Goal: Task Accomplishment & Management: Manage account settings

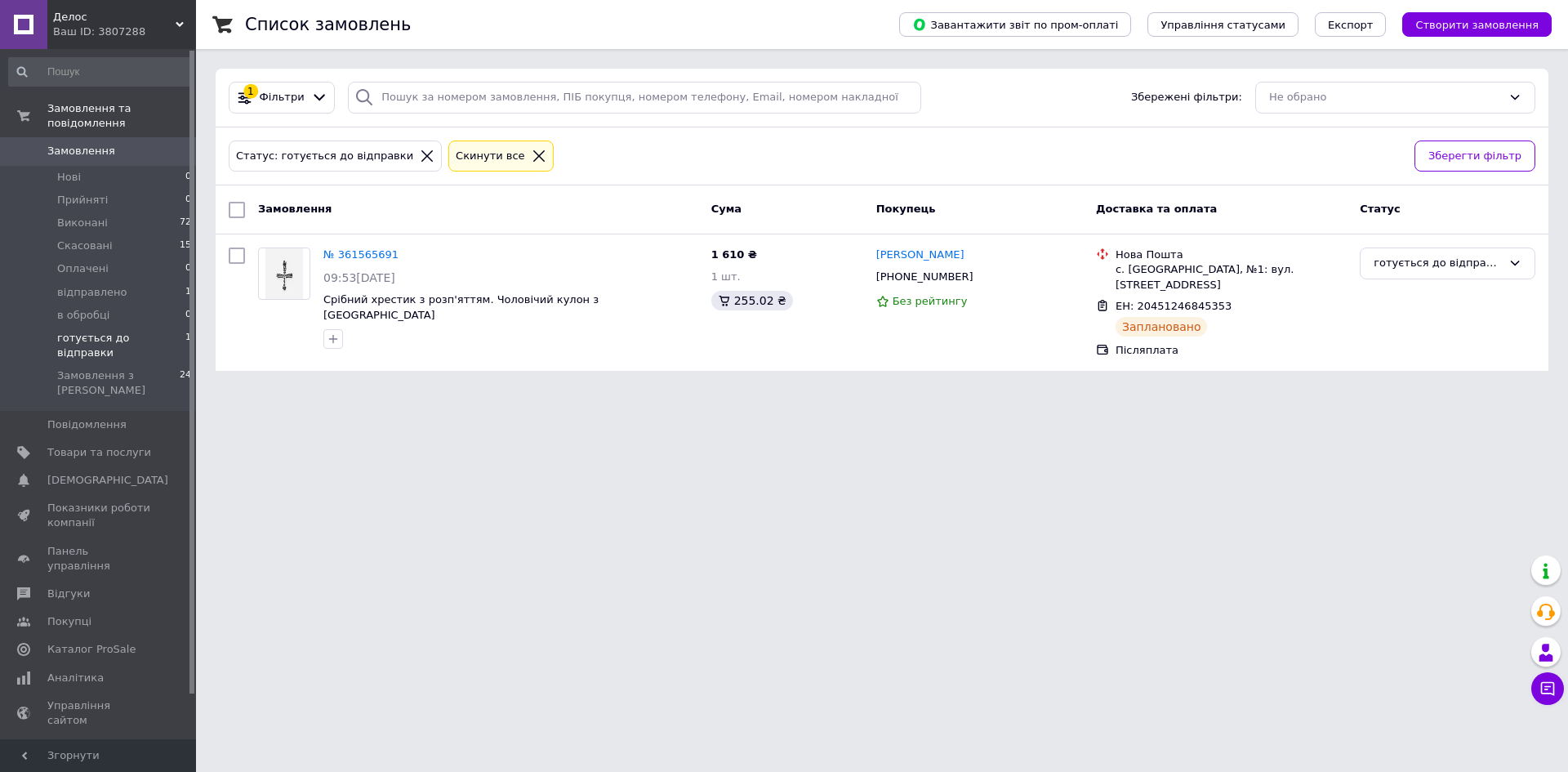
click at [153, 327] on li "готується до відправки 1" at bounding box center [100, 346] width 201 height 38
click at [68, 285] on span "відправлено" at bounding box center [92, 292] width 69 height 15
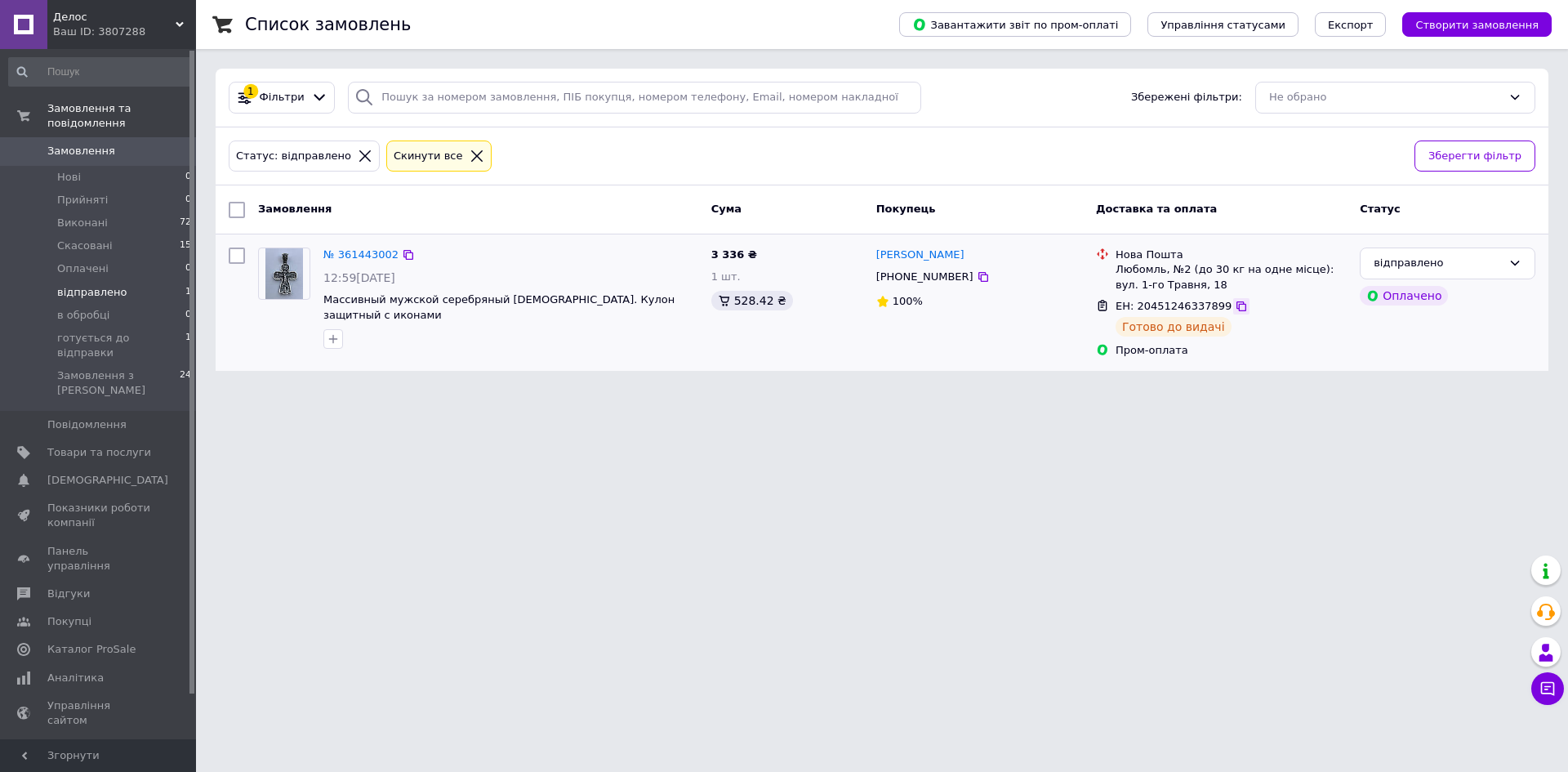
click at [1235, 308] on icon at bounding box center [1241, 306] width 13 height 13
click at [329, 257] on link "№ 361443002" at bounding box center [361, 254] width 75 height 12
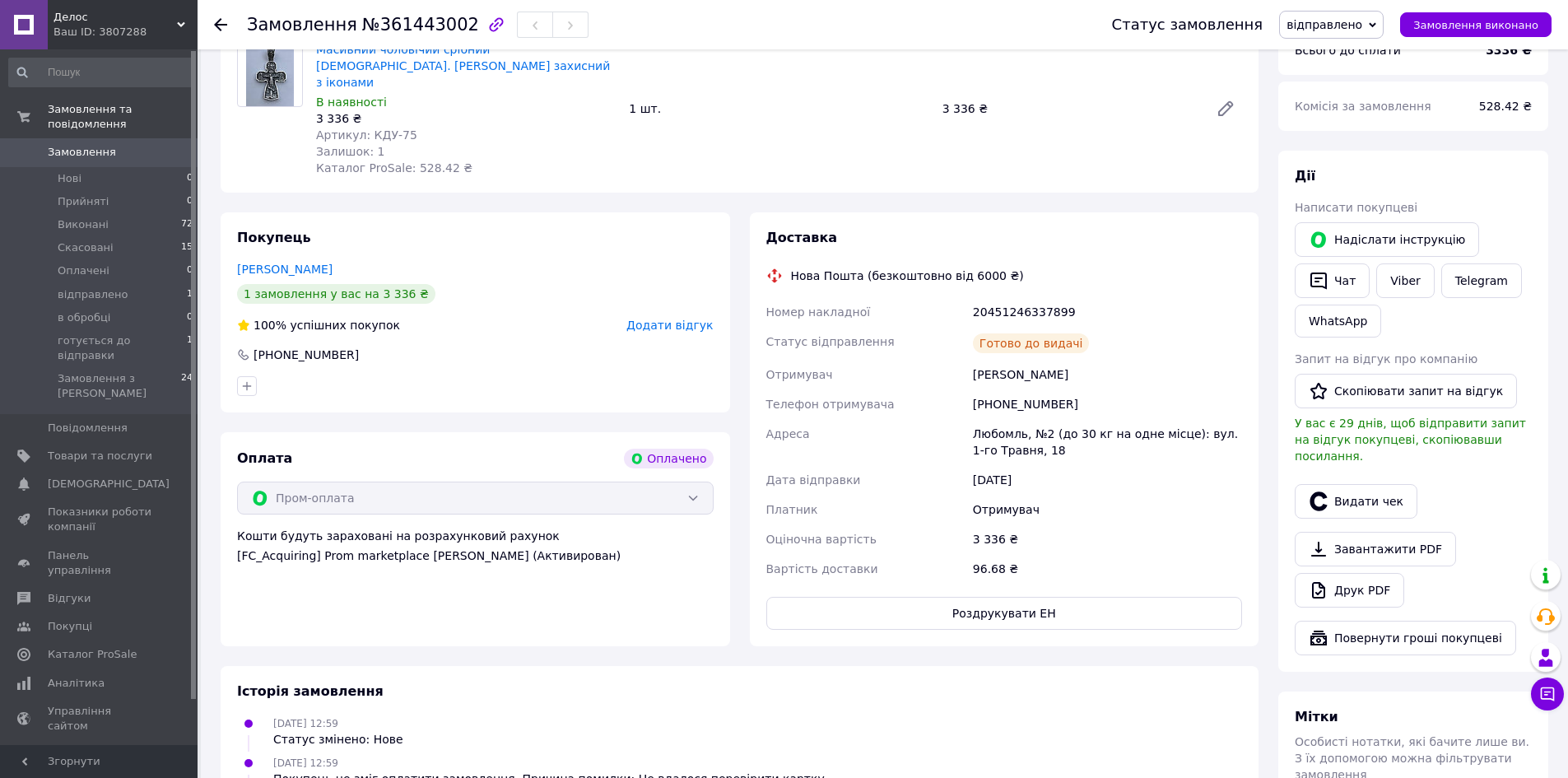
scroll to position [247, 0]
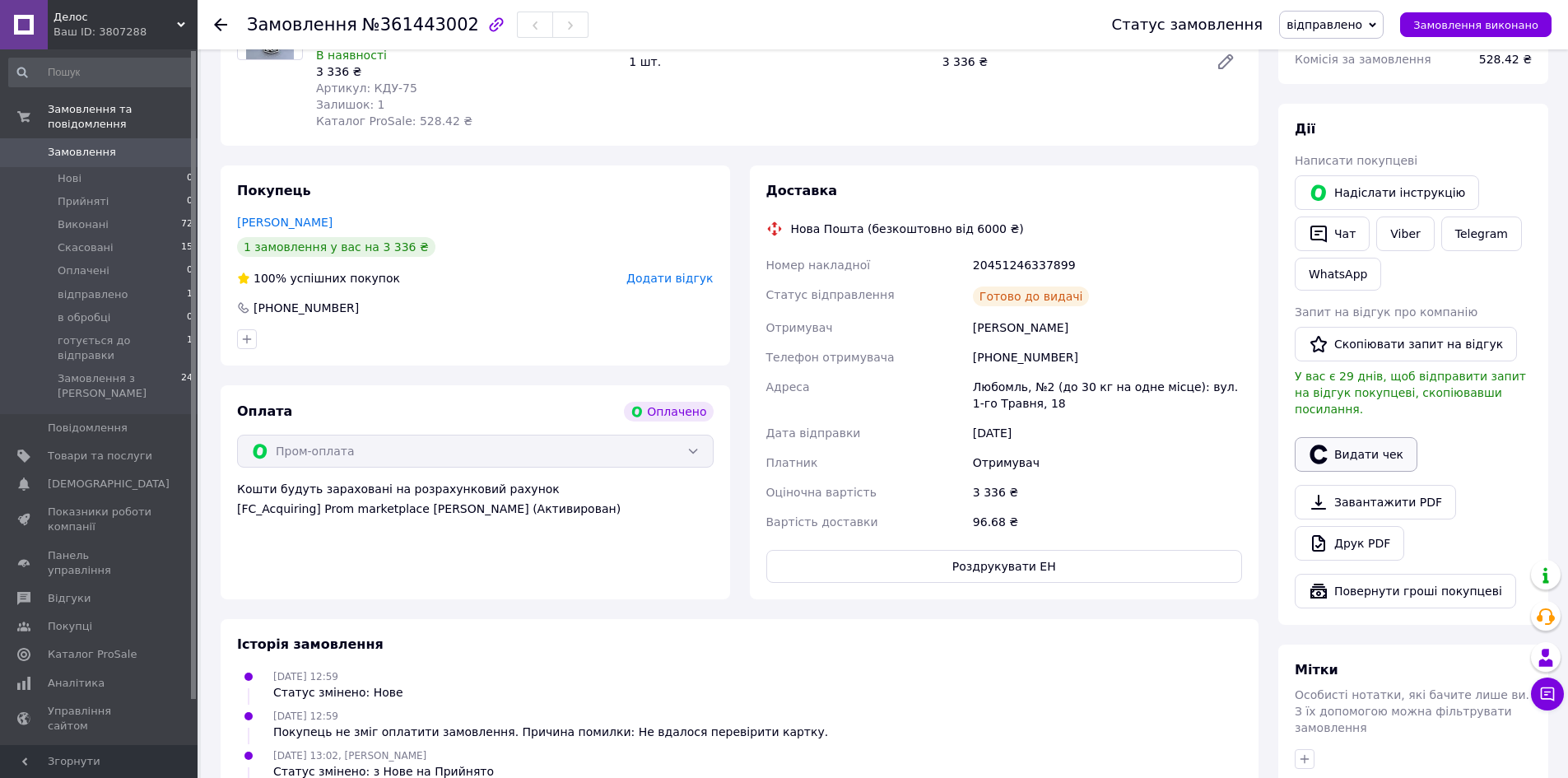
click at [1380, 437] on button "Видати чек" at bounding box center [1356, 455] width 122 height 35
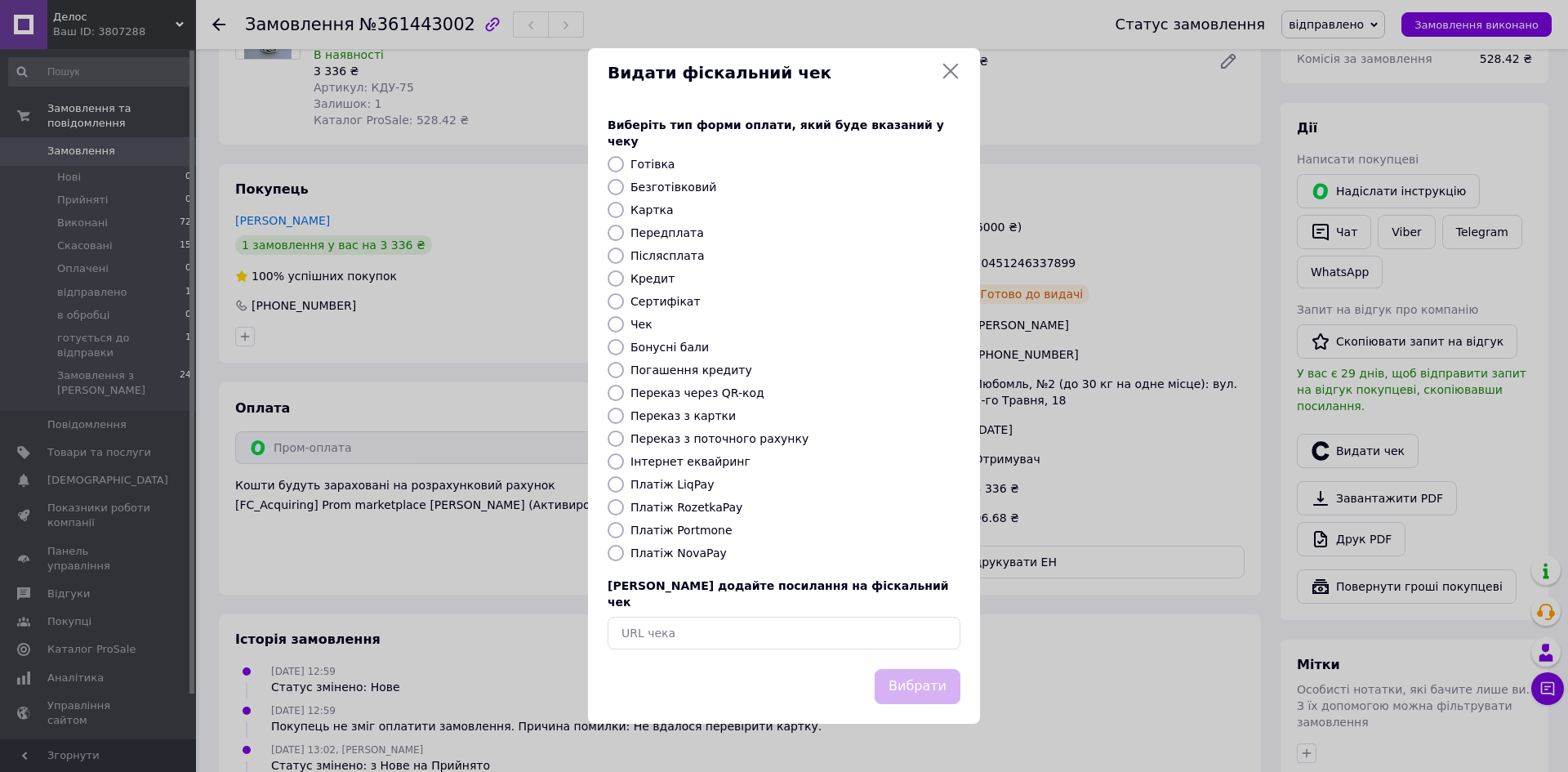
click at [615, 187] on input "Безготівковий" at bounding box center [615, 187] width 16 height 16
radio input "true"
click at [934, 670] on button "Вибрати" at bounding box center [918, 686] width 86 height 35
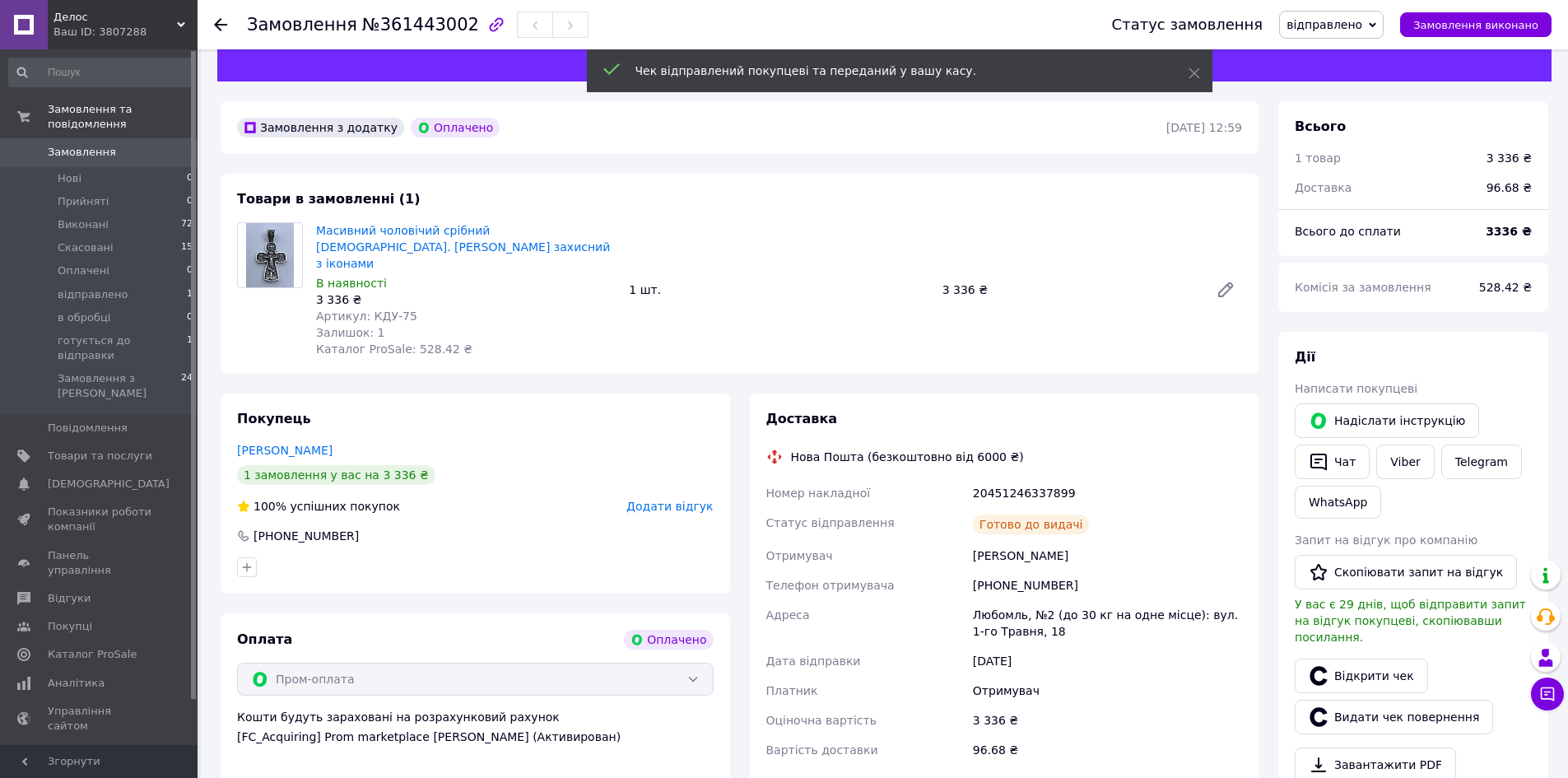
scroll to position [0, 0]
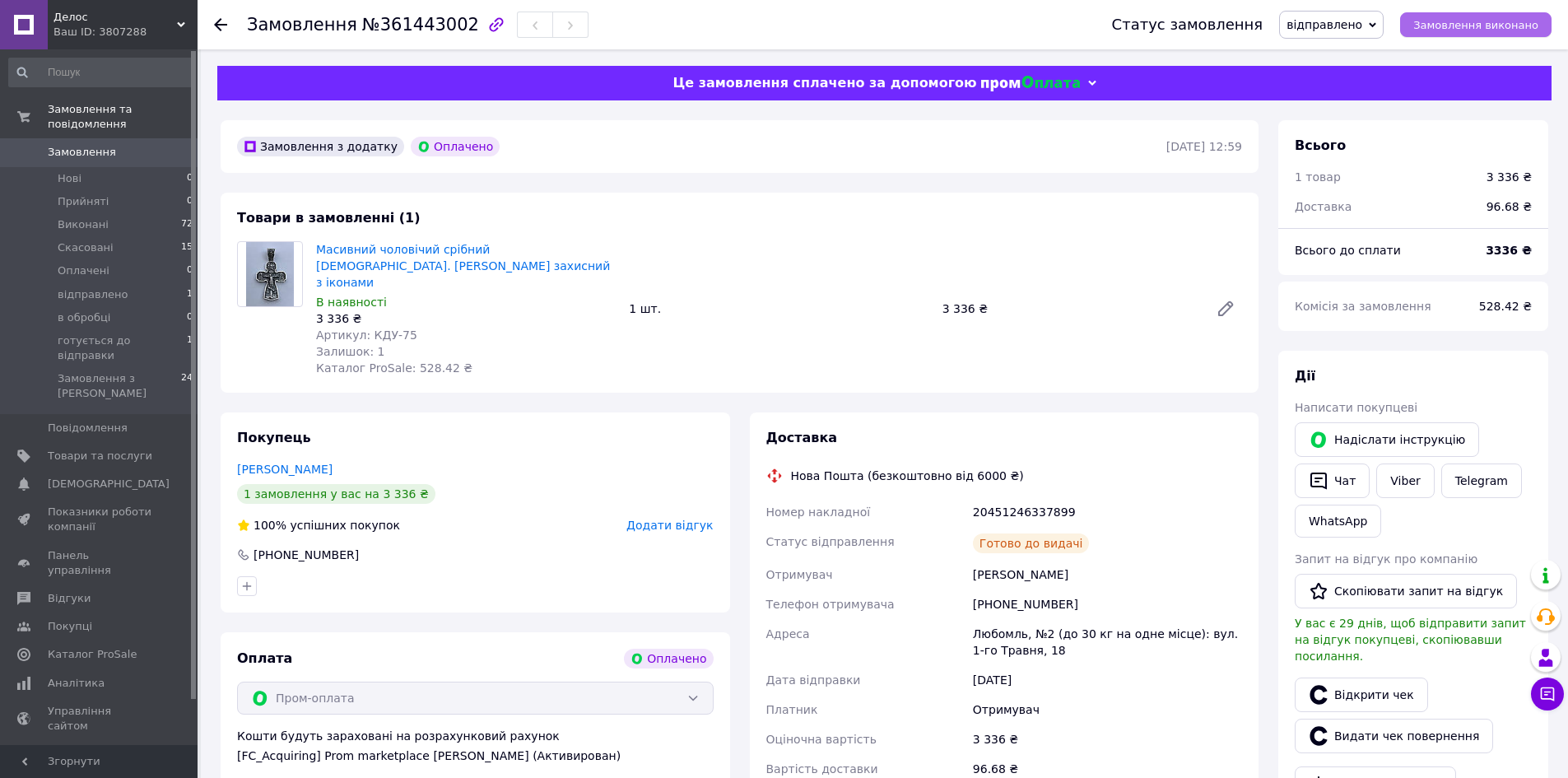
click at [1478, 27] on span "Замовлення виконано" at bounding box center [1475, 25] width 125 height 12
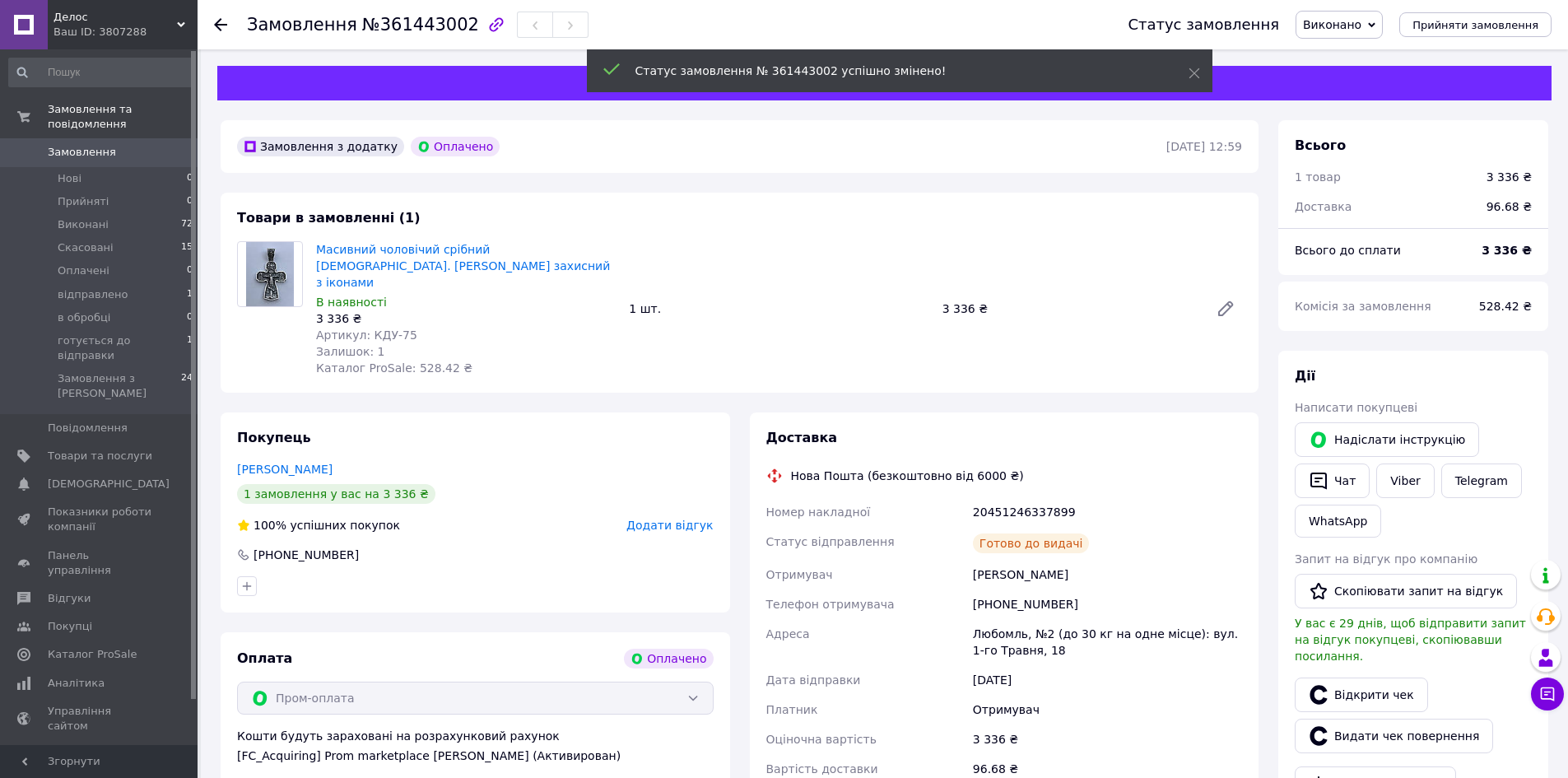
scroll to position [46, 0]
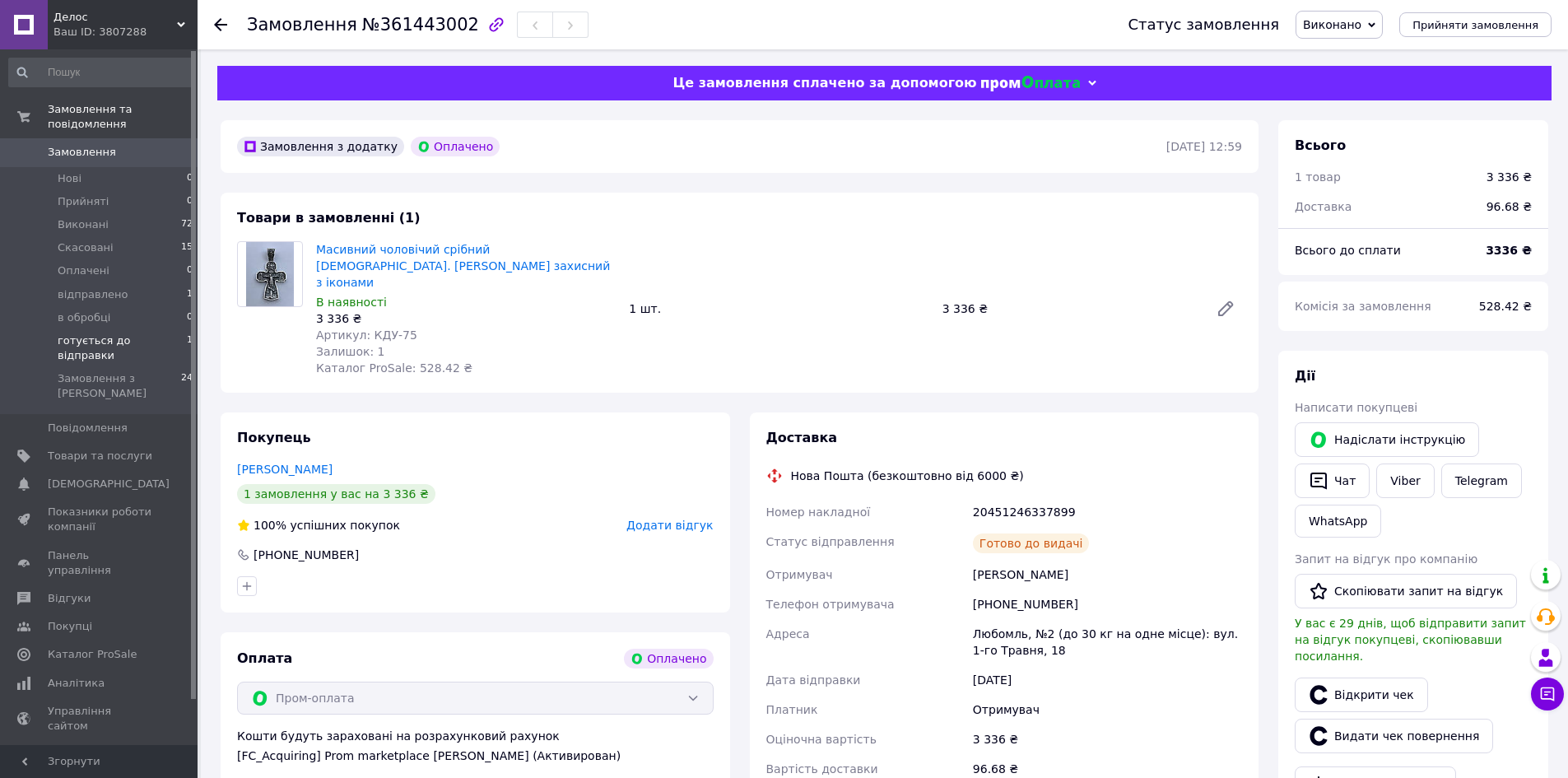
click at [119, 333] on span "готується до відправки" at bounding box center [122, 348] width 129 height 29
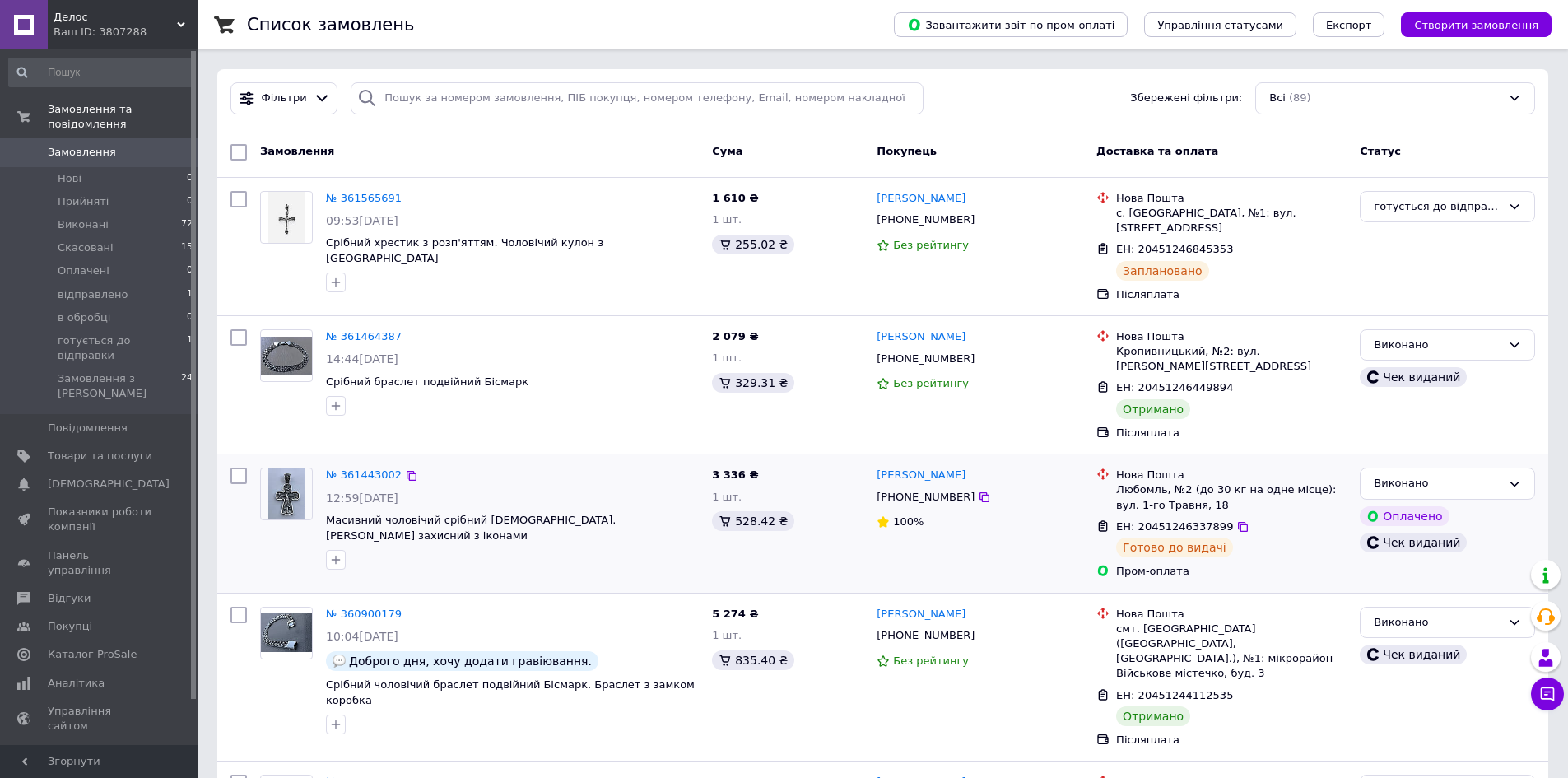
click at [487, 473] on div "№ 361443002" at bounding box center [512, 475] width 376 height 19
click at [480, 477] on div "№ 361443002" at bounding box center [512, 475] width 376 height 19
click at [340, 475] on link "№ 361443002" at bounding box center [364, 474] width 76 height 12
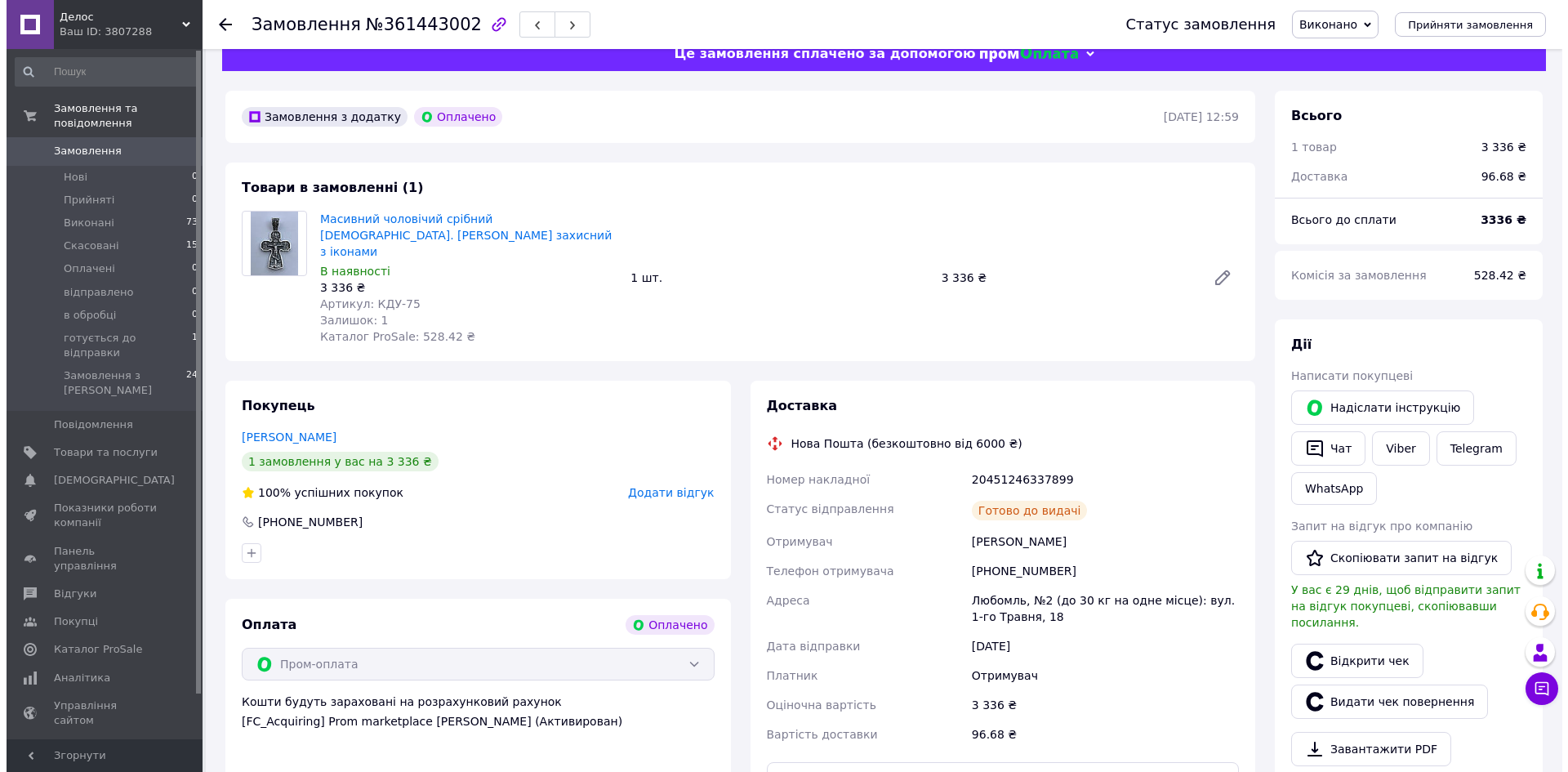
scroll to position [45, 0]
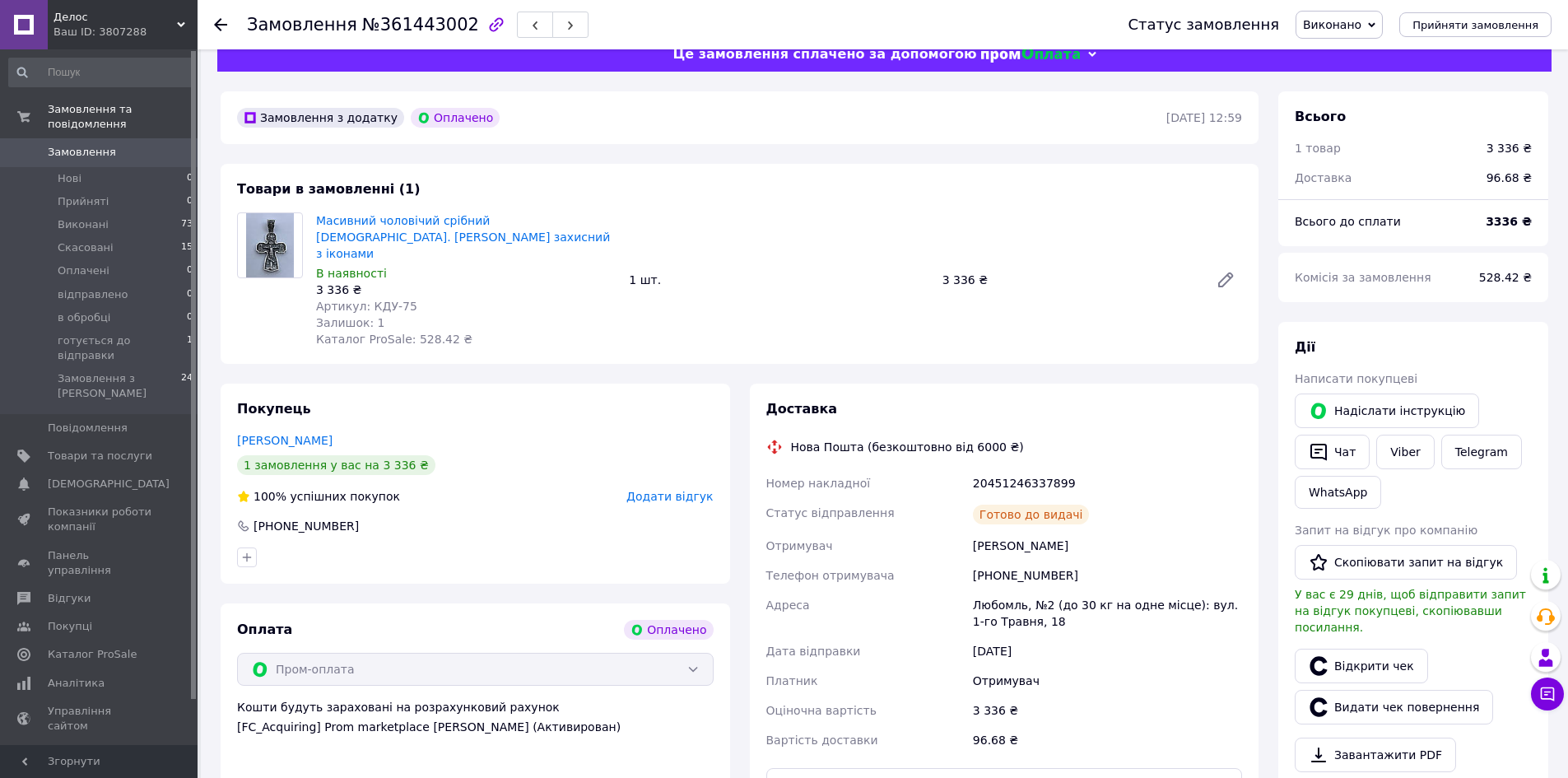
click at [689, 490] on span "Додати відгук" at bounding box center [669, 496] width 86 height 13
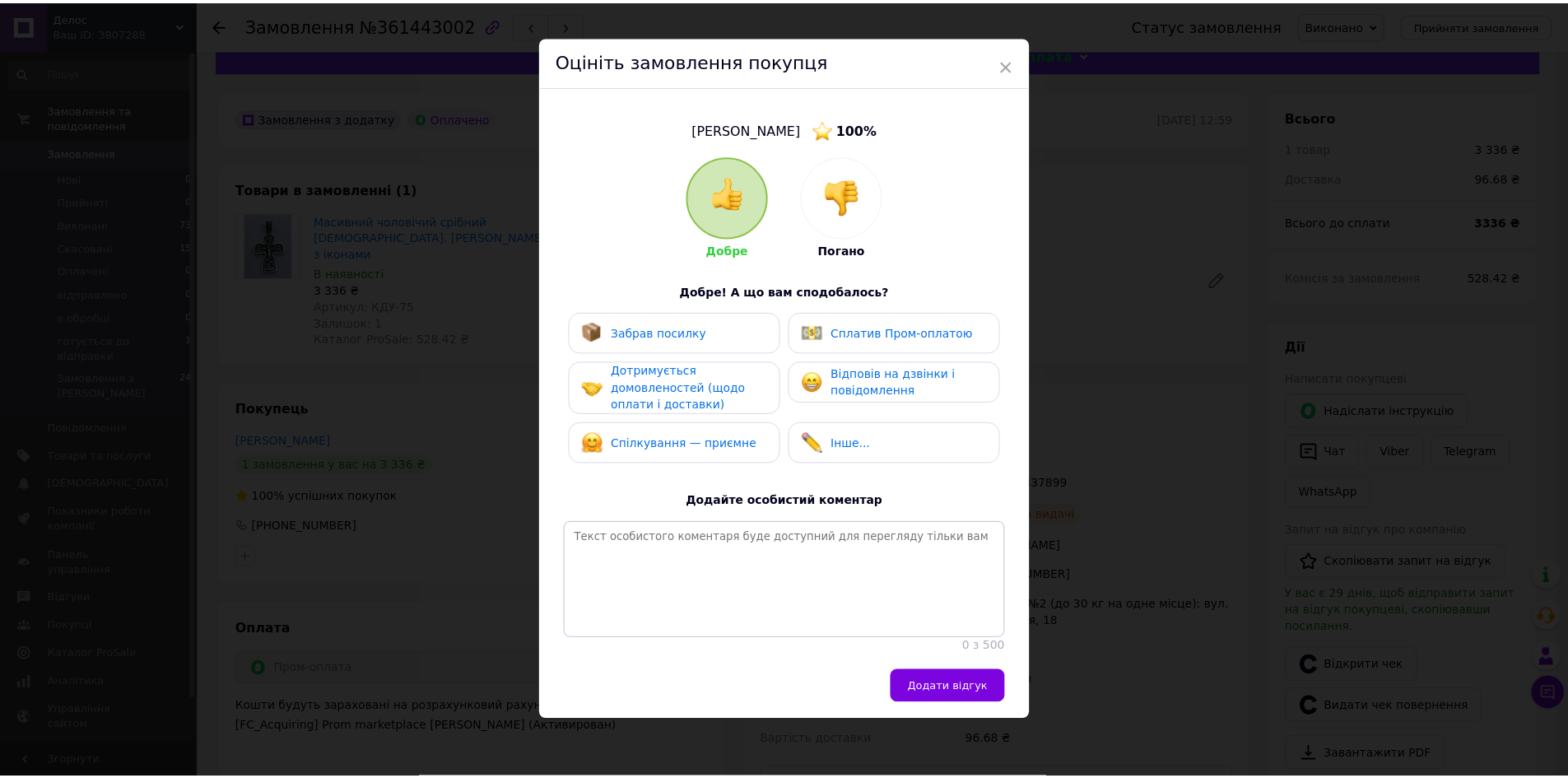
scroll to position [32, 0]
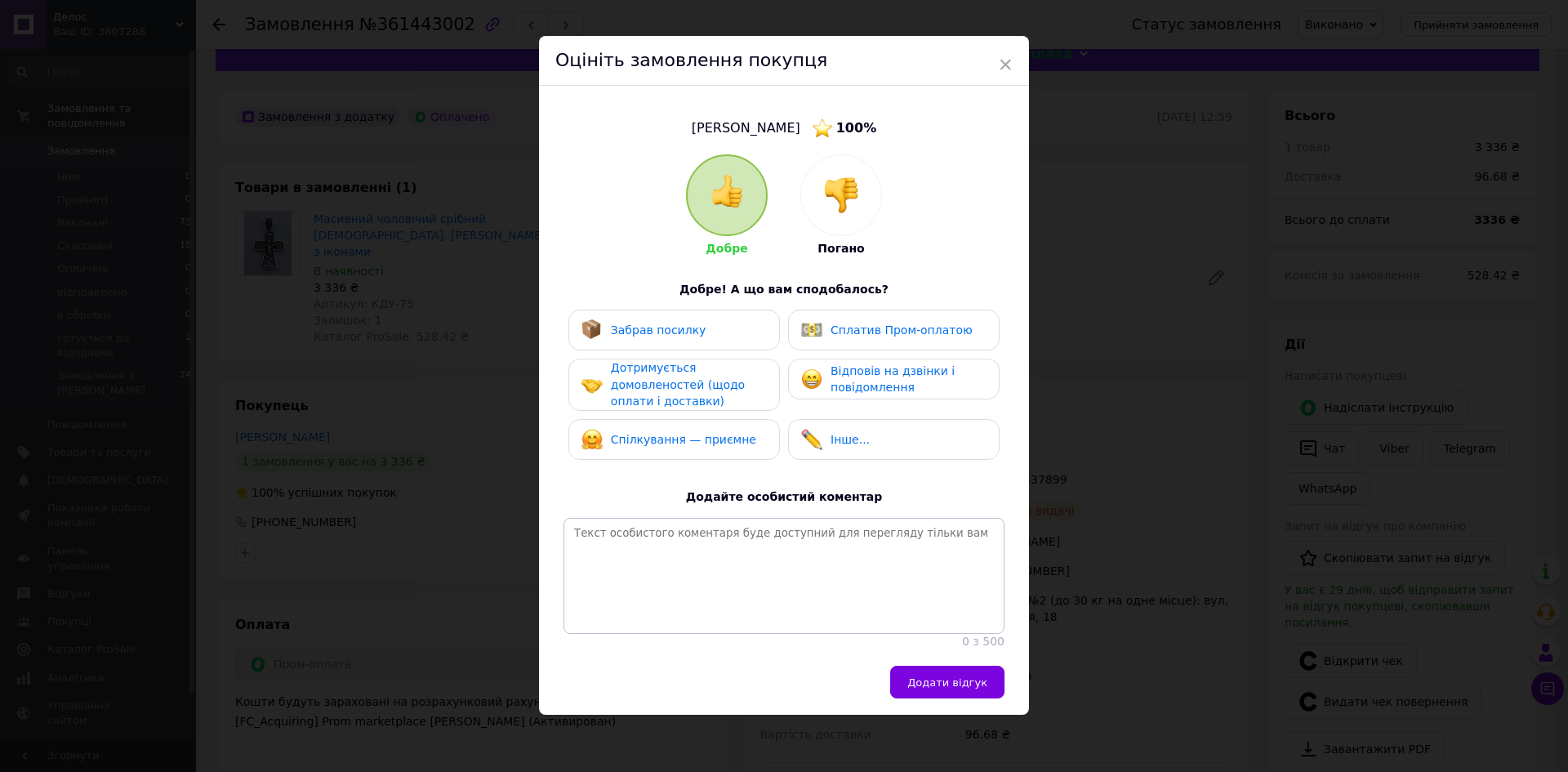
click at [647, 324] on span "Забрав посилку" at bounding box center [659, 330] width 96 height 13
click at [912, 326] on span "Сплатив Пром-оплатою" at bounding box center [901, 330] width 142 height 13
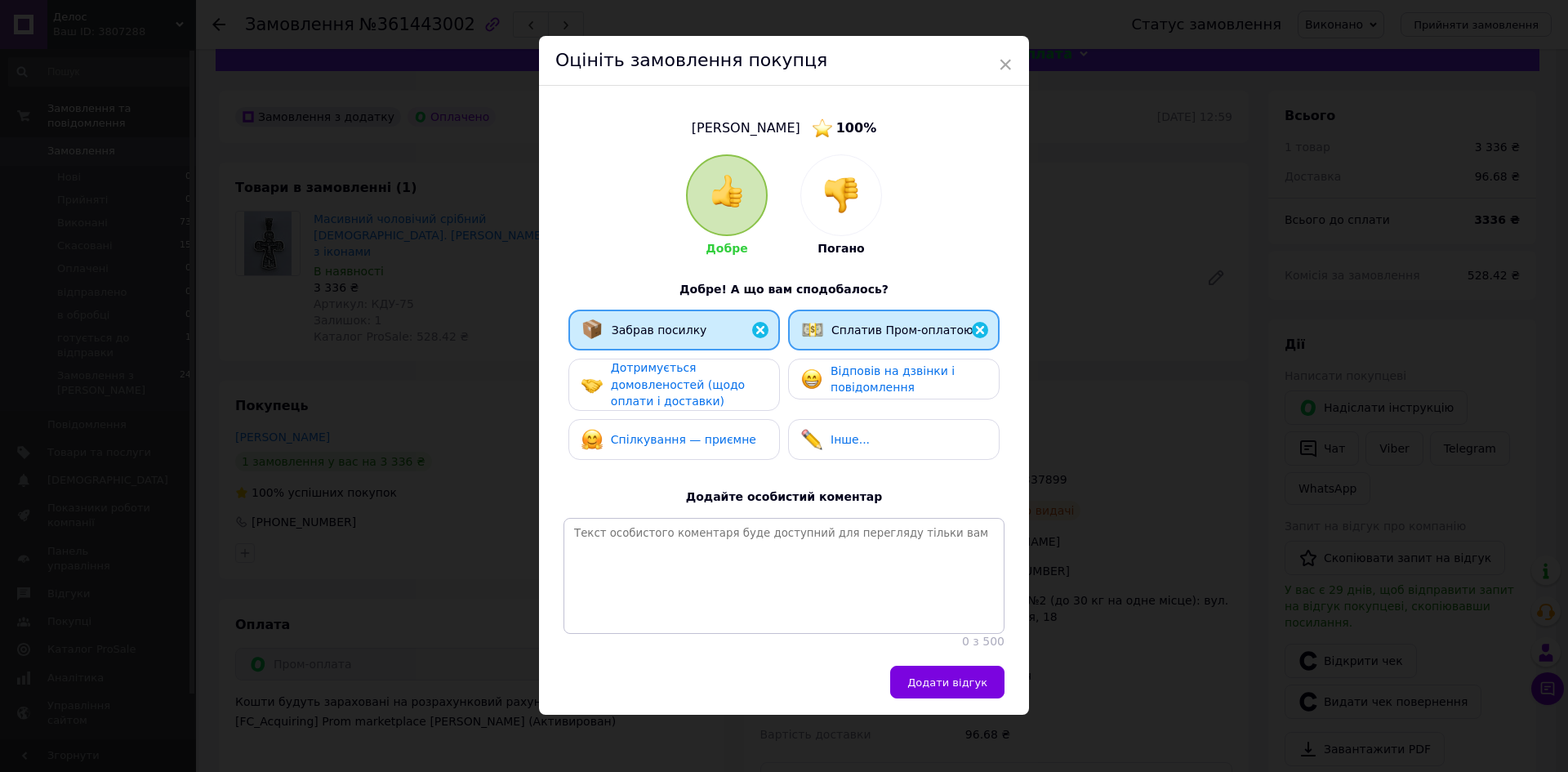
click at [898, 365] on span "Відповів на дзвінки і повідомлення" at bounding box center [892, 379] width 124 height 30
click at [686, 371] on span "Дотримується домовленостей (щодо оплати і доставки)" at bounding box center [678, 384] width 134 height 46
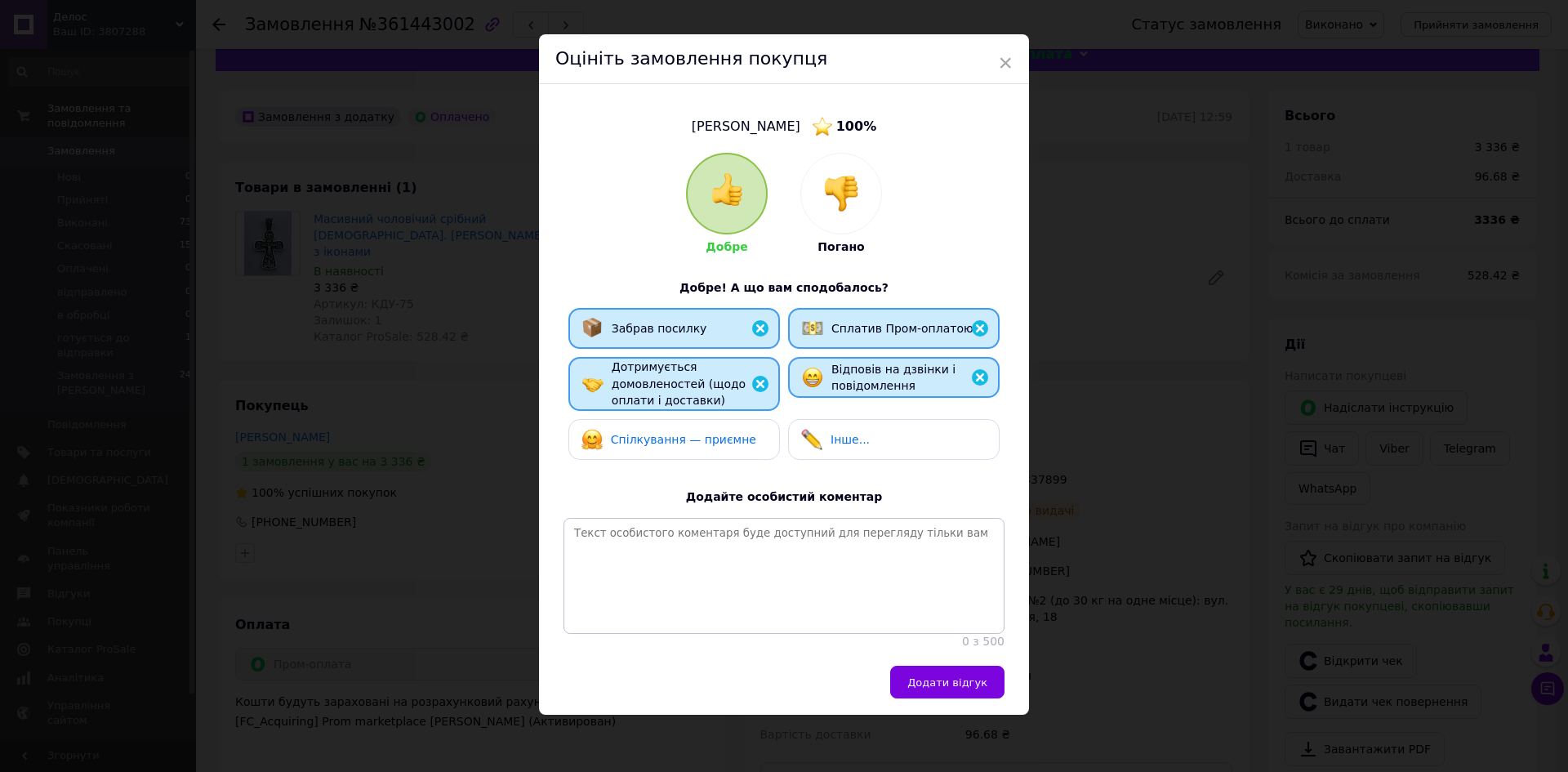
click at [690, 433] on span "Спілкування — приємне" at bounding box center [684, 439] width 146 height 13
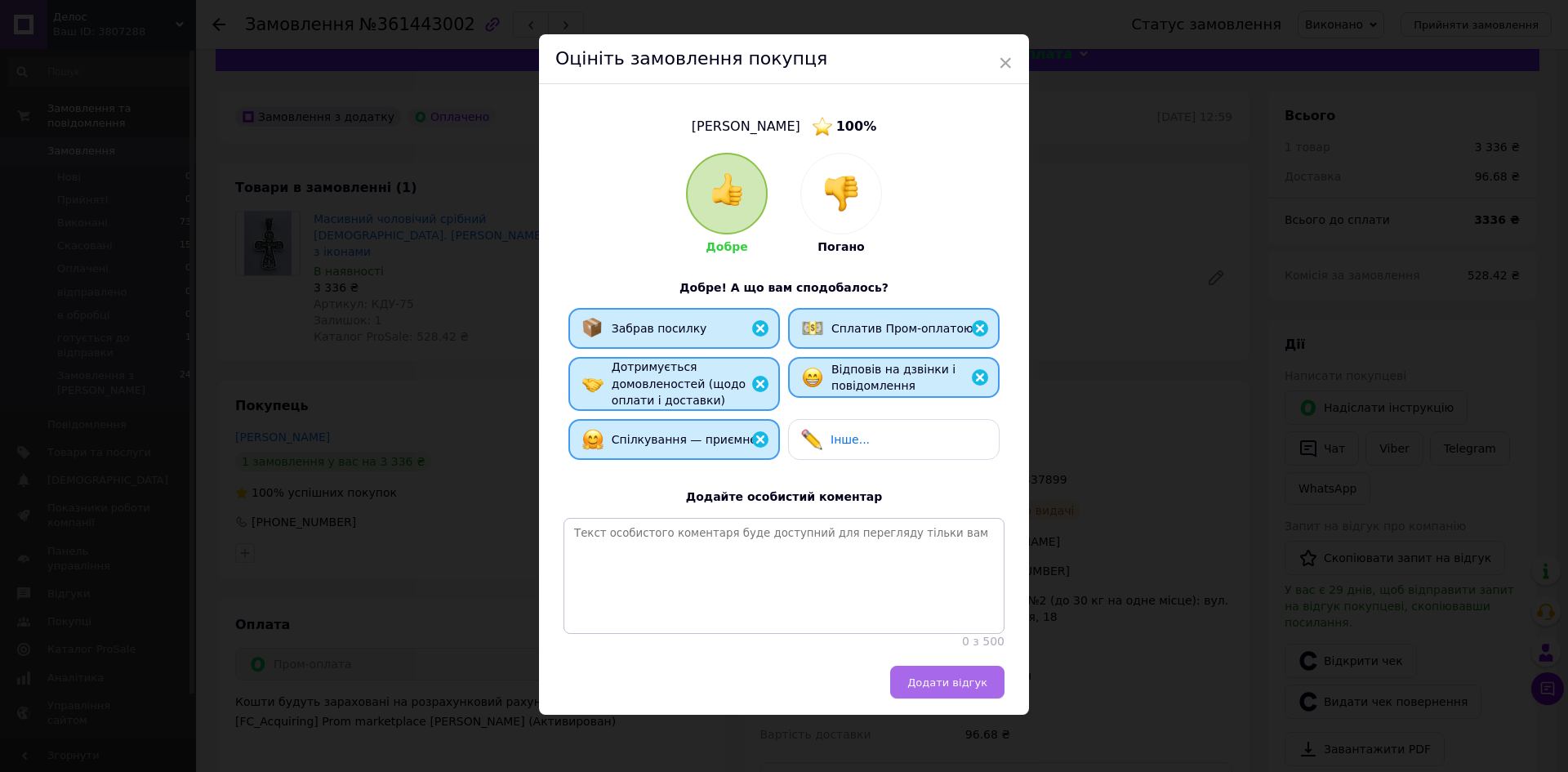
click at [952, 680] on span "Додати відгук" at bounding box center [947, 682] width 80 height 12
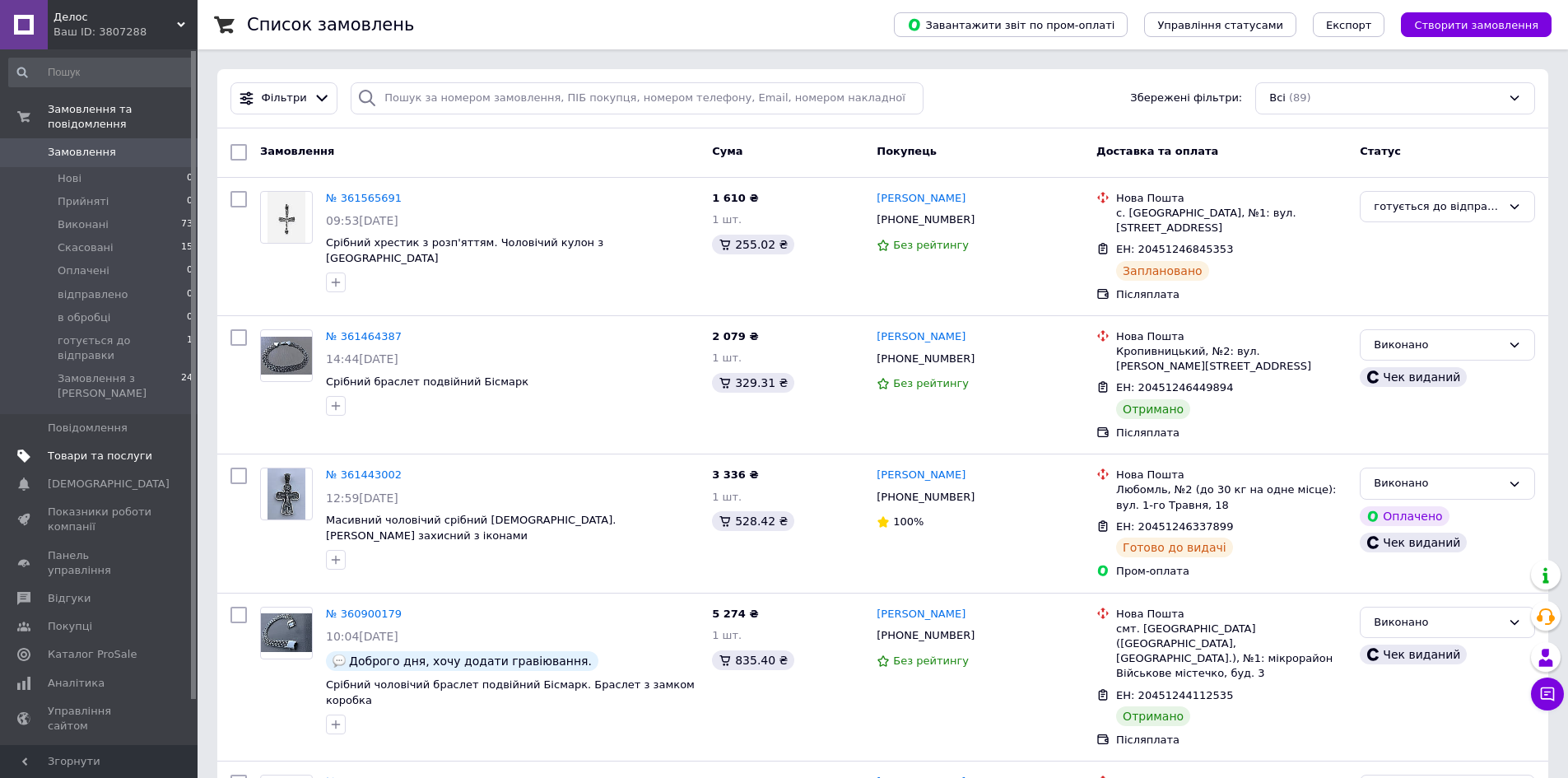
click at [109, 449] on span "Товари та послуги" at bounding box center [99, 455] width 104 height 15
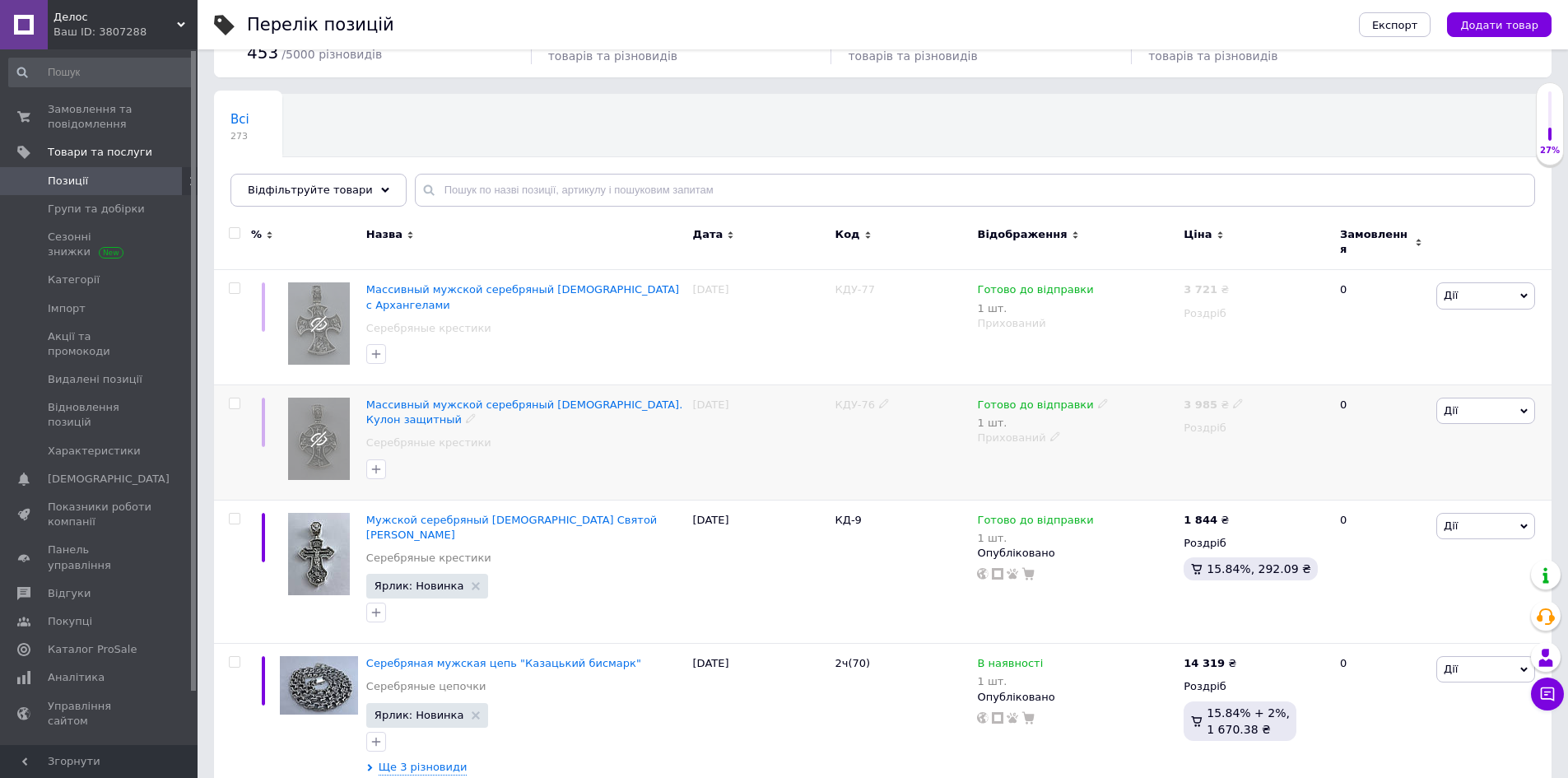
scroll to position [165, 0]
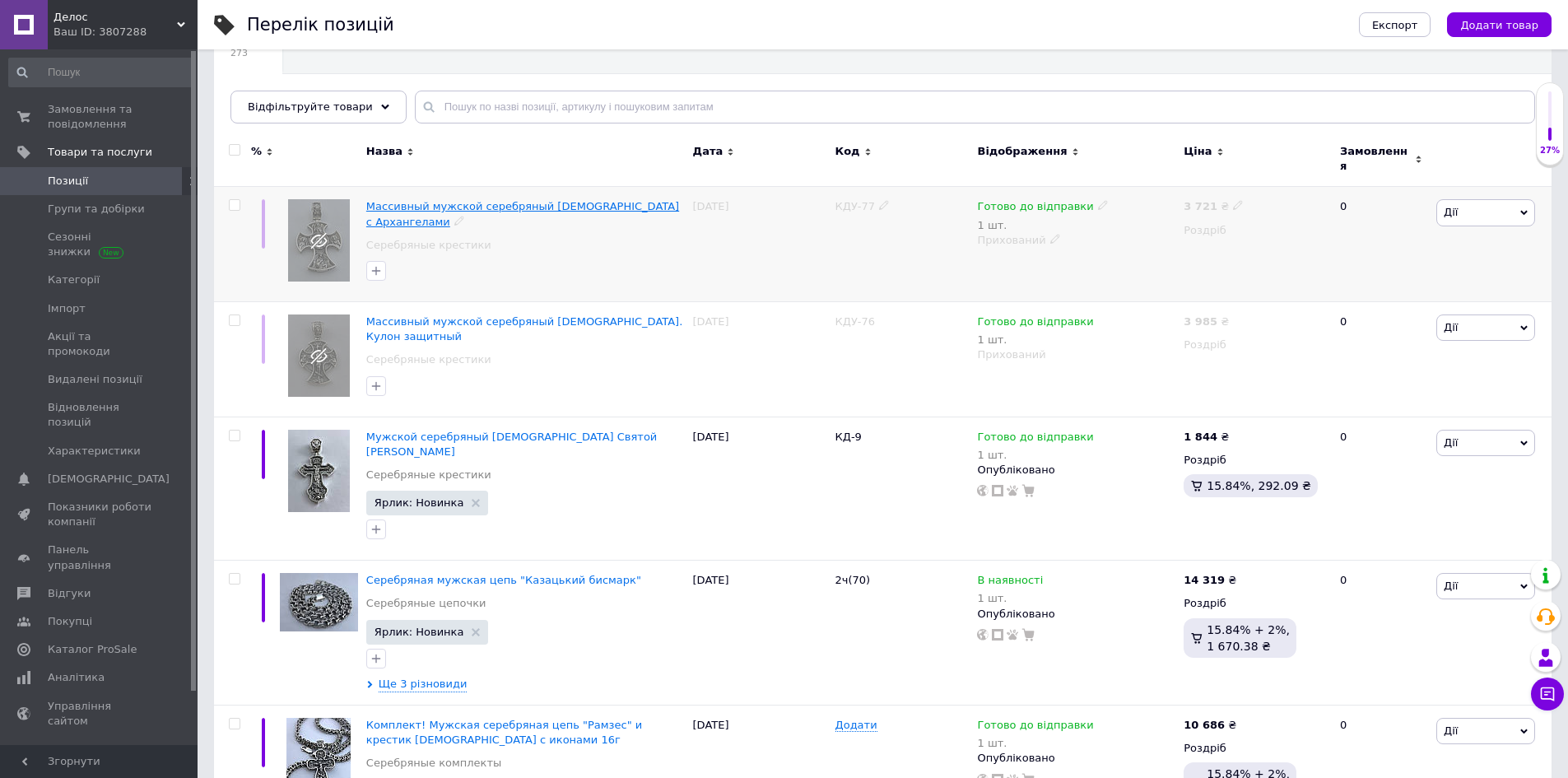
click at [523, 200] on span "Массивный мужской серебряный [DEMOGRAPHIC_DATA] с Архангелами" at bounding box center [523, 213] width 313 height 27
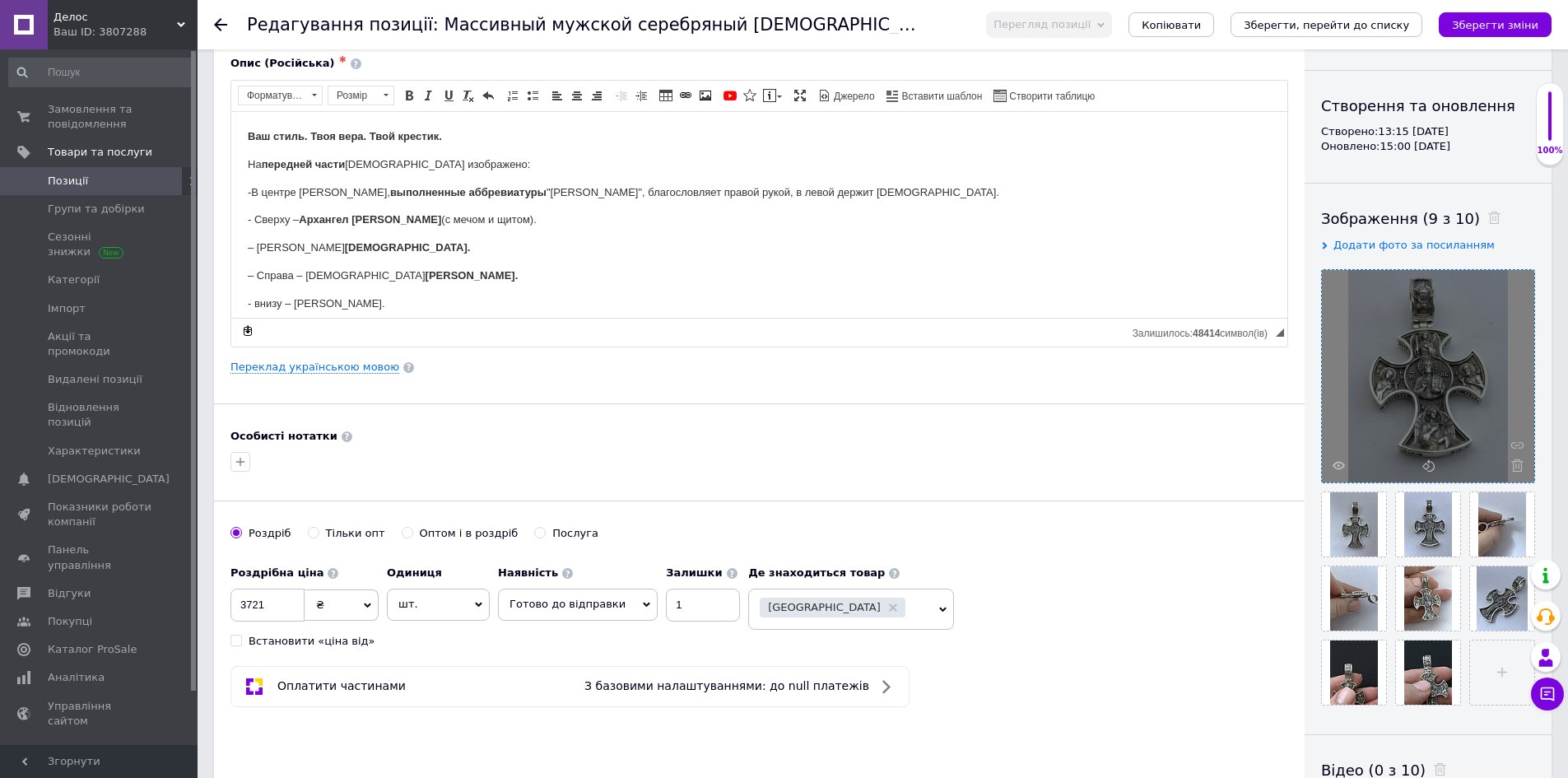
scroll to position [247, 0]
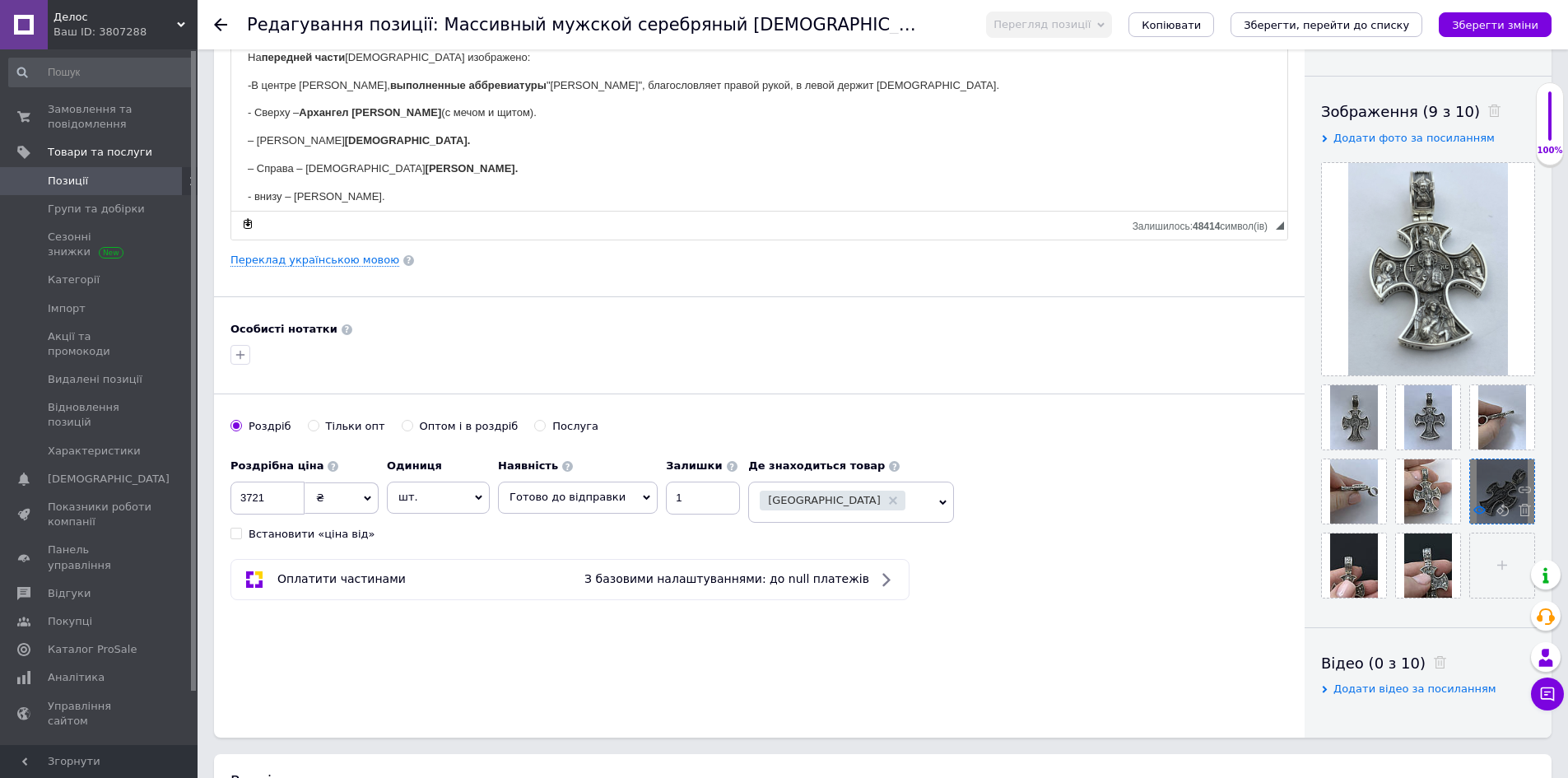
click at [1477, 508] on use at bounding box center [1479, 510] width 12 height 9
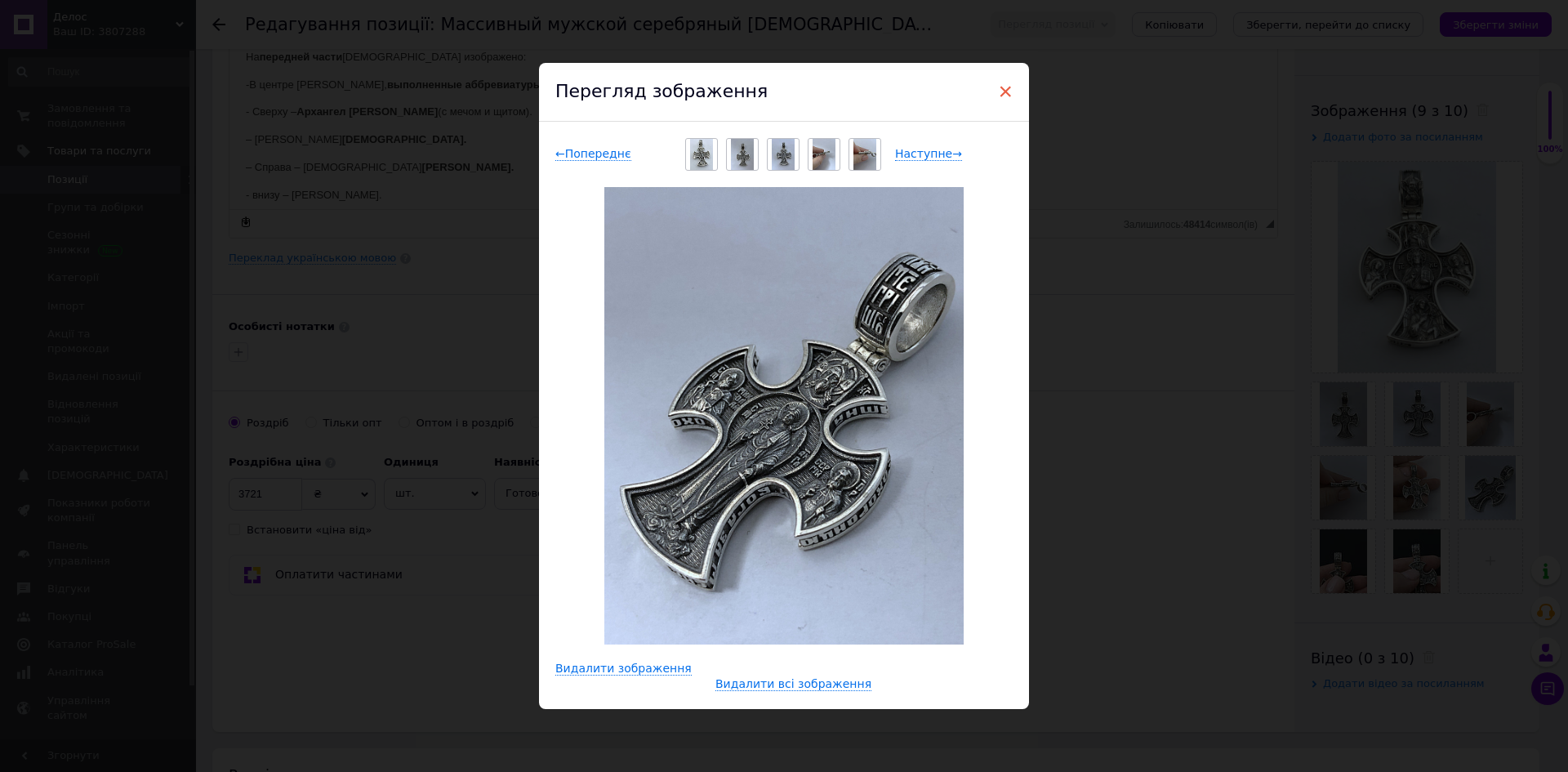
click at [1004, 91] on span "×" at bounding box center [1005, 92] width 15 height 27
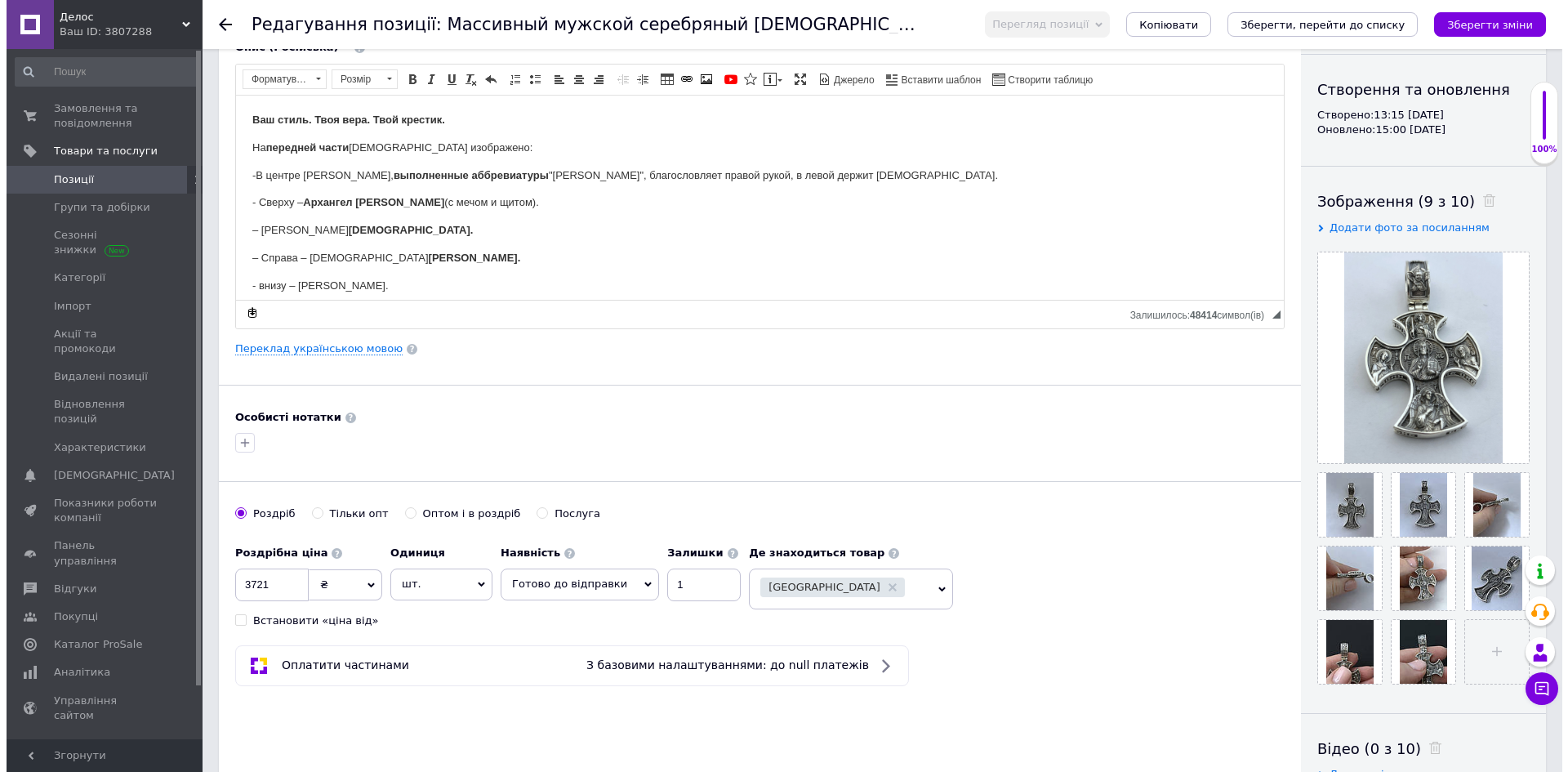
scroll to position [163, 0]
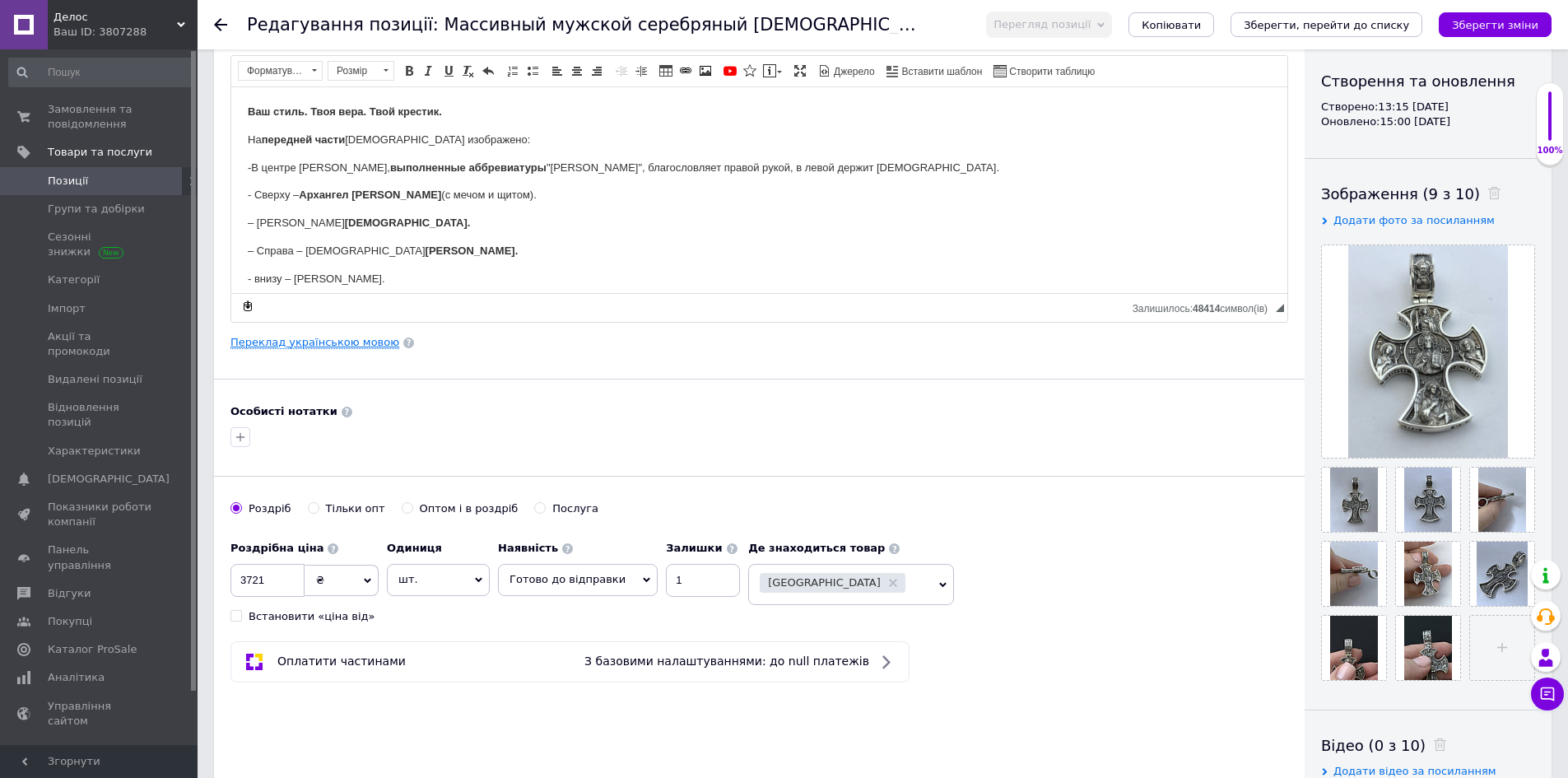
click at [317, 344] on link "Переклад українською мовою" at bounding box center [315, 342] width 169 height 13
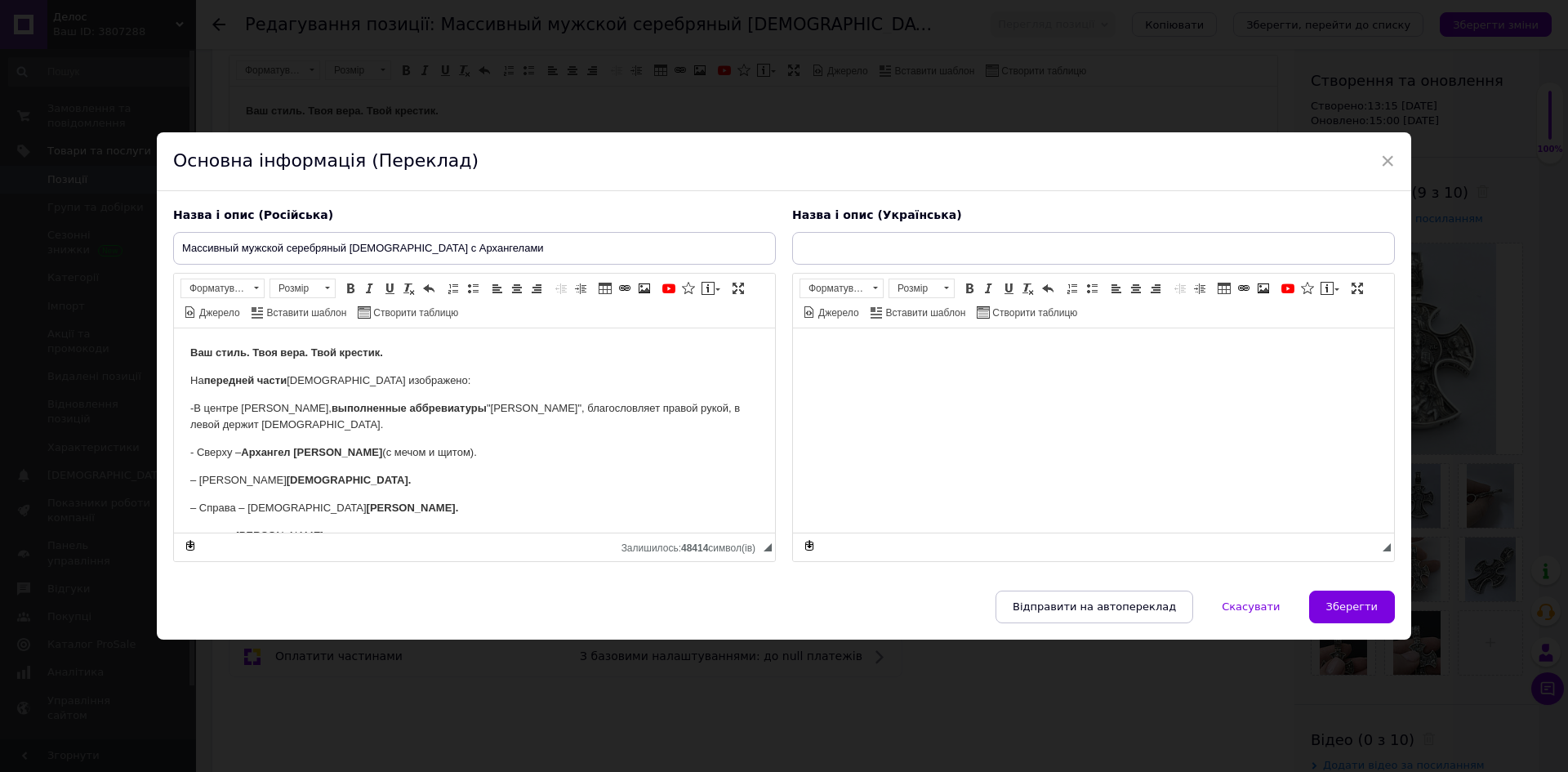
scroll to position [0, 0]
type input "Масивний чоловічий срібний [DEMOGRAPHIC_DATA] з Архангелами"
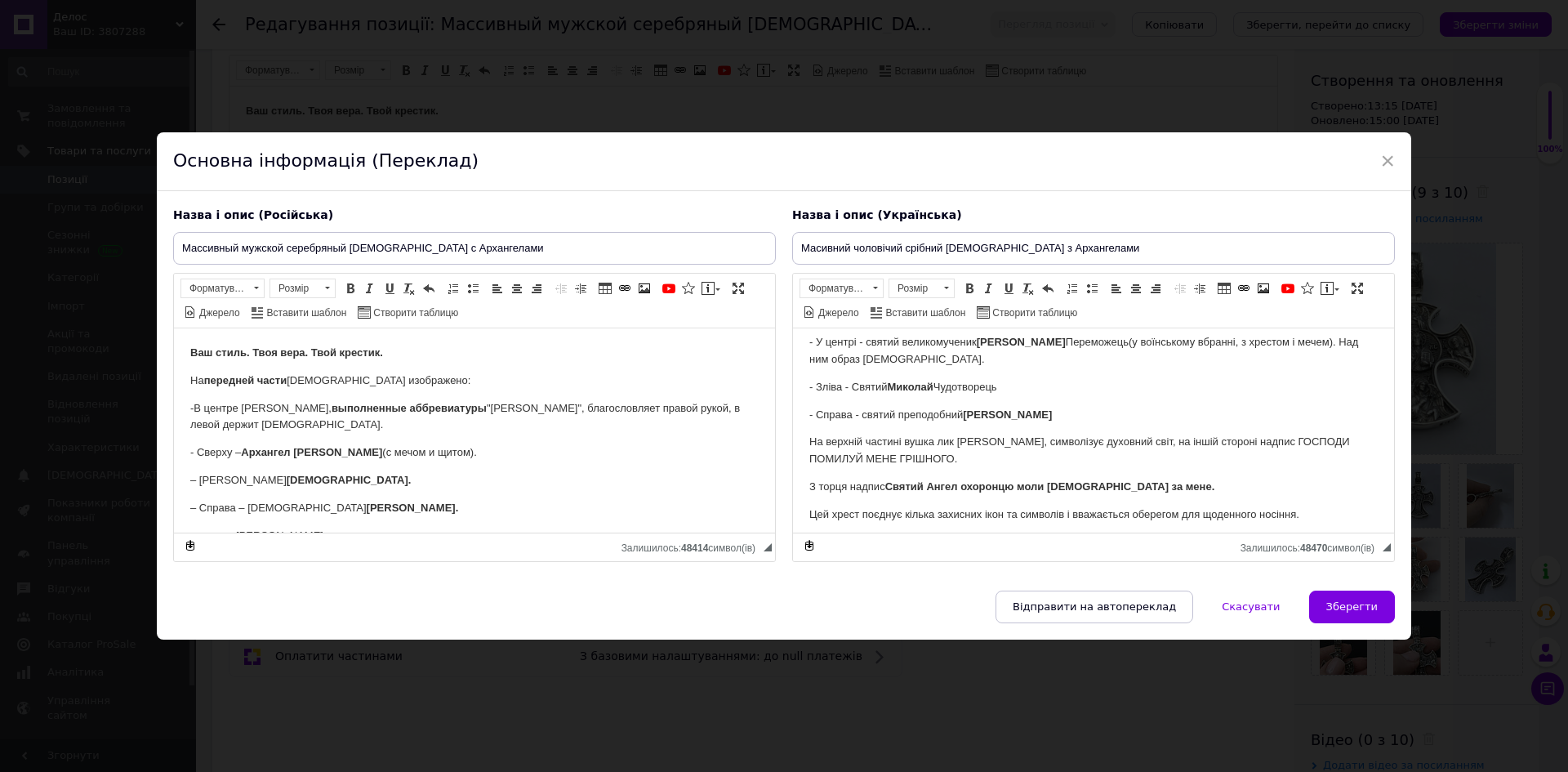
scroll to position [163, 0]
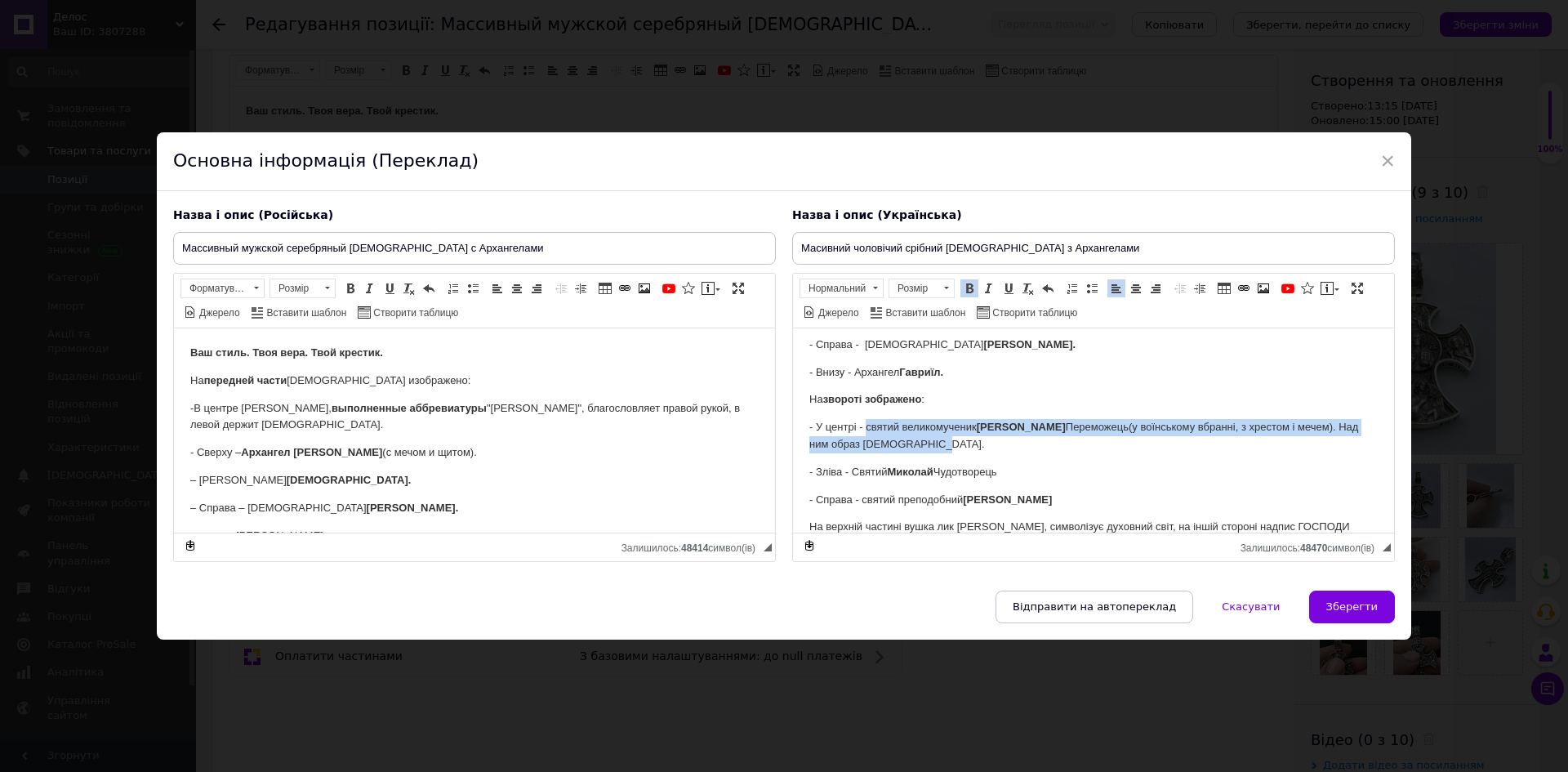
drag, startPoint x: 919, startPoint y: 442, endPoint x: 868, endPoint y: 421, distance: 55.2
click at [868, 421] on p "- У центрі - святий великомученик [PERSON_NAME](у воїнському вбранні, з хрестом…" at bounding box center [1094, 436] width 568 height 34
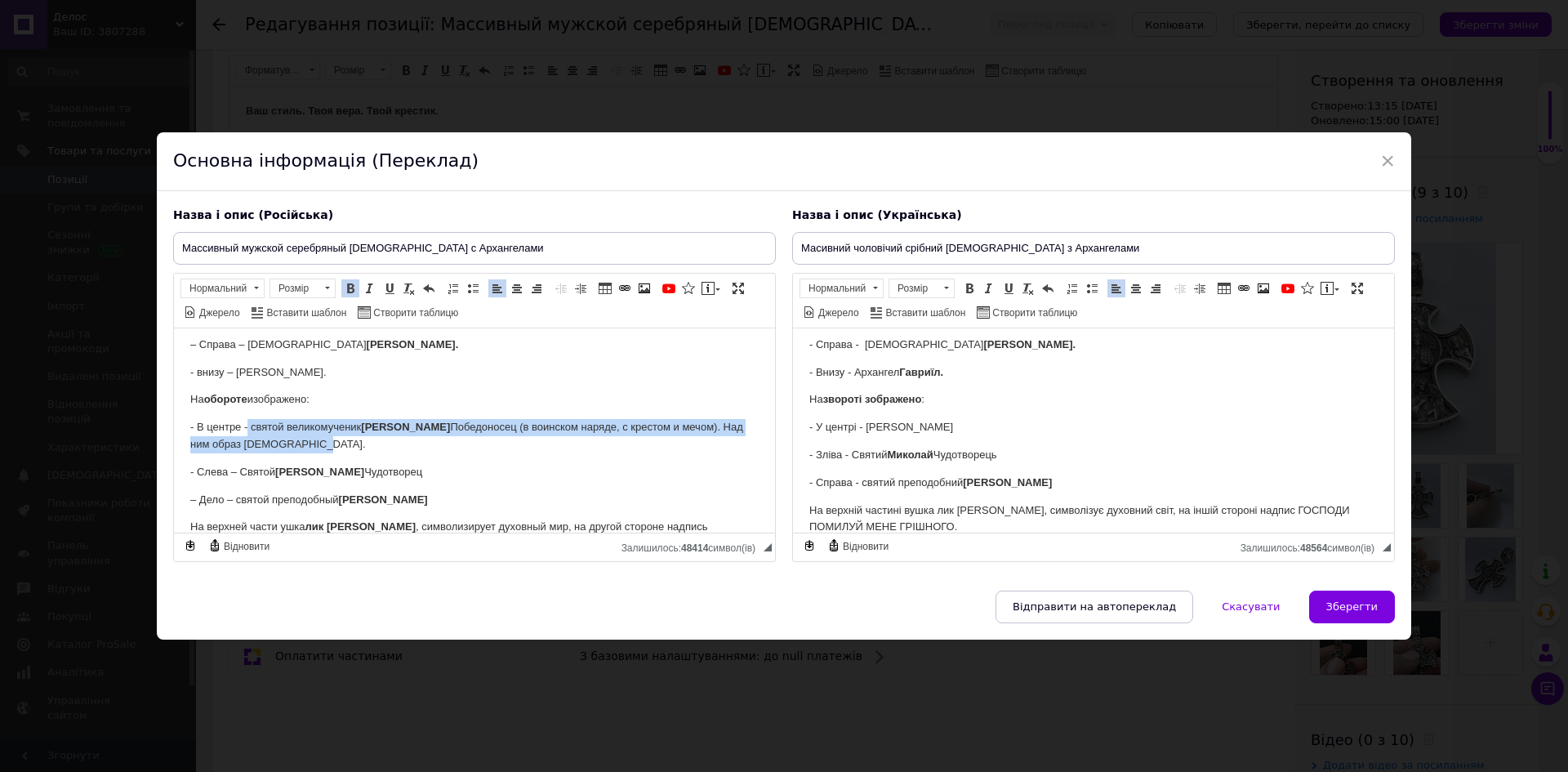
drag, startPoint x: 290, startPoint y: 445, endPoint x: 247, endPoint y: 415, distance: 52.4
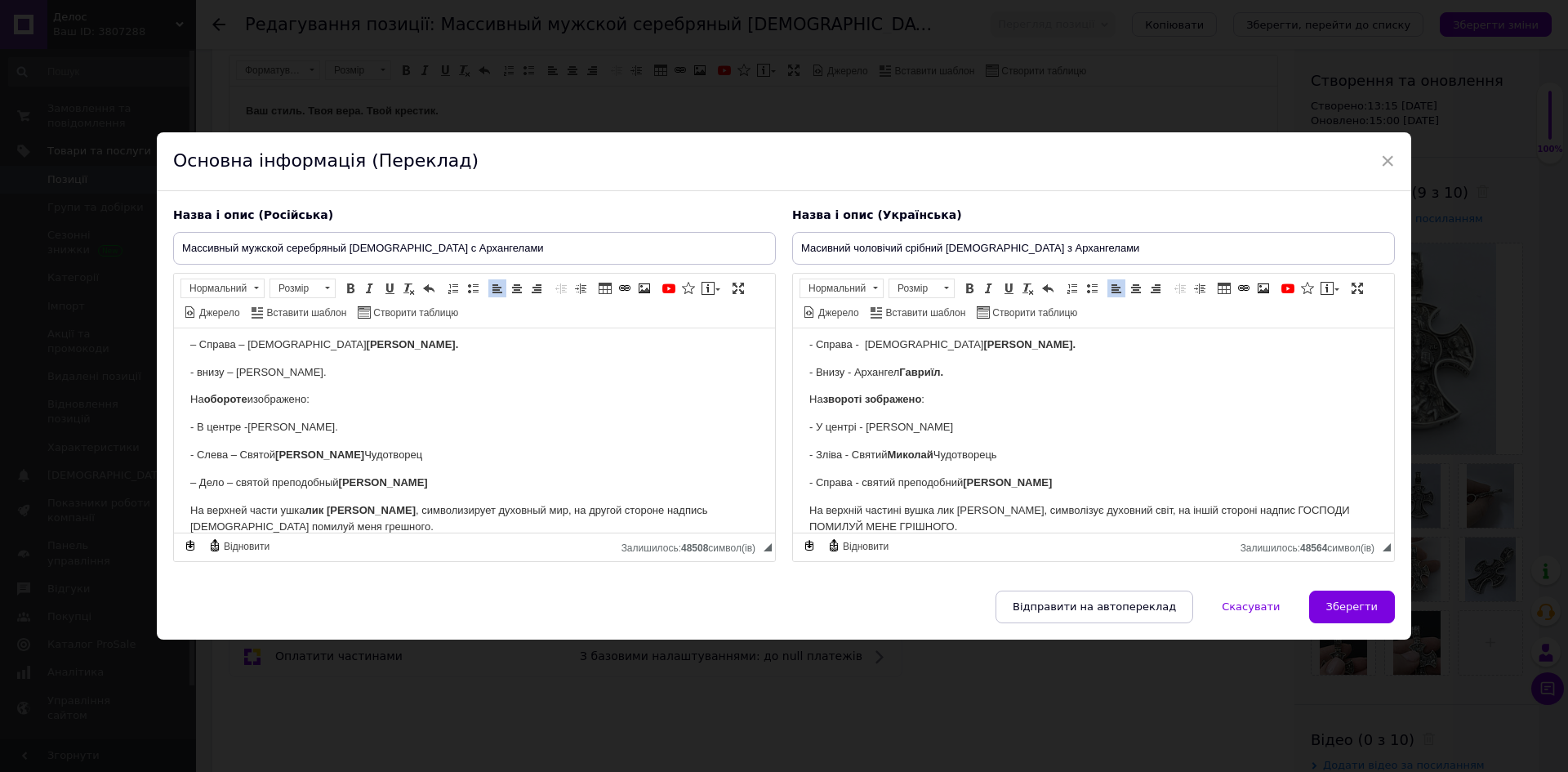
click at [247, 420] on p "- В центре -[PERSON_NAME] ." at bounding box center [474, 427] width 568 height 17
click at [401, 420] on p "- В центре - [PERSON_NAME] ." at bounding box center [474, 427] width 568 height 17
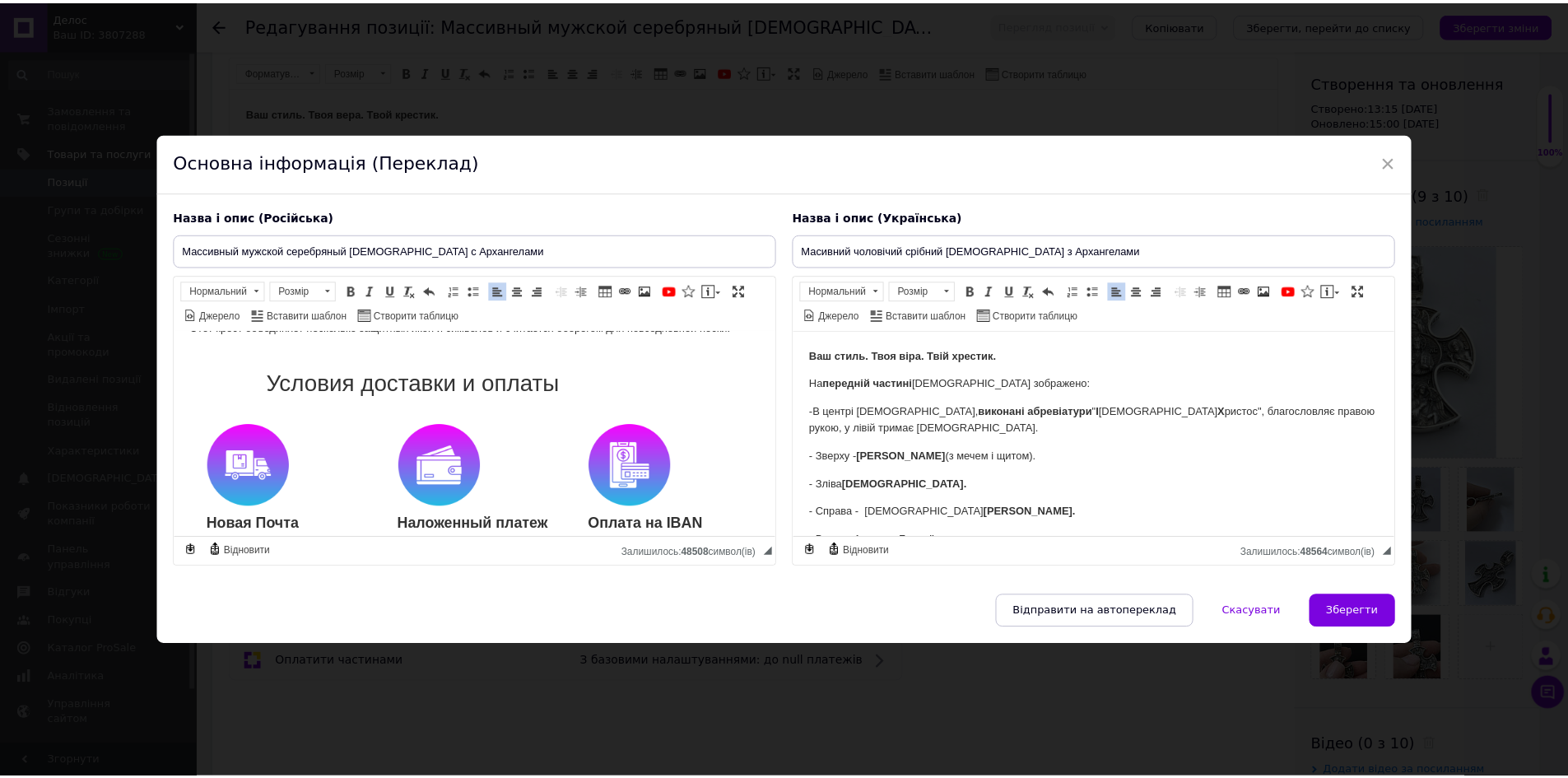
scroll to position [576, 0]
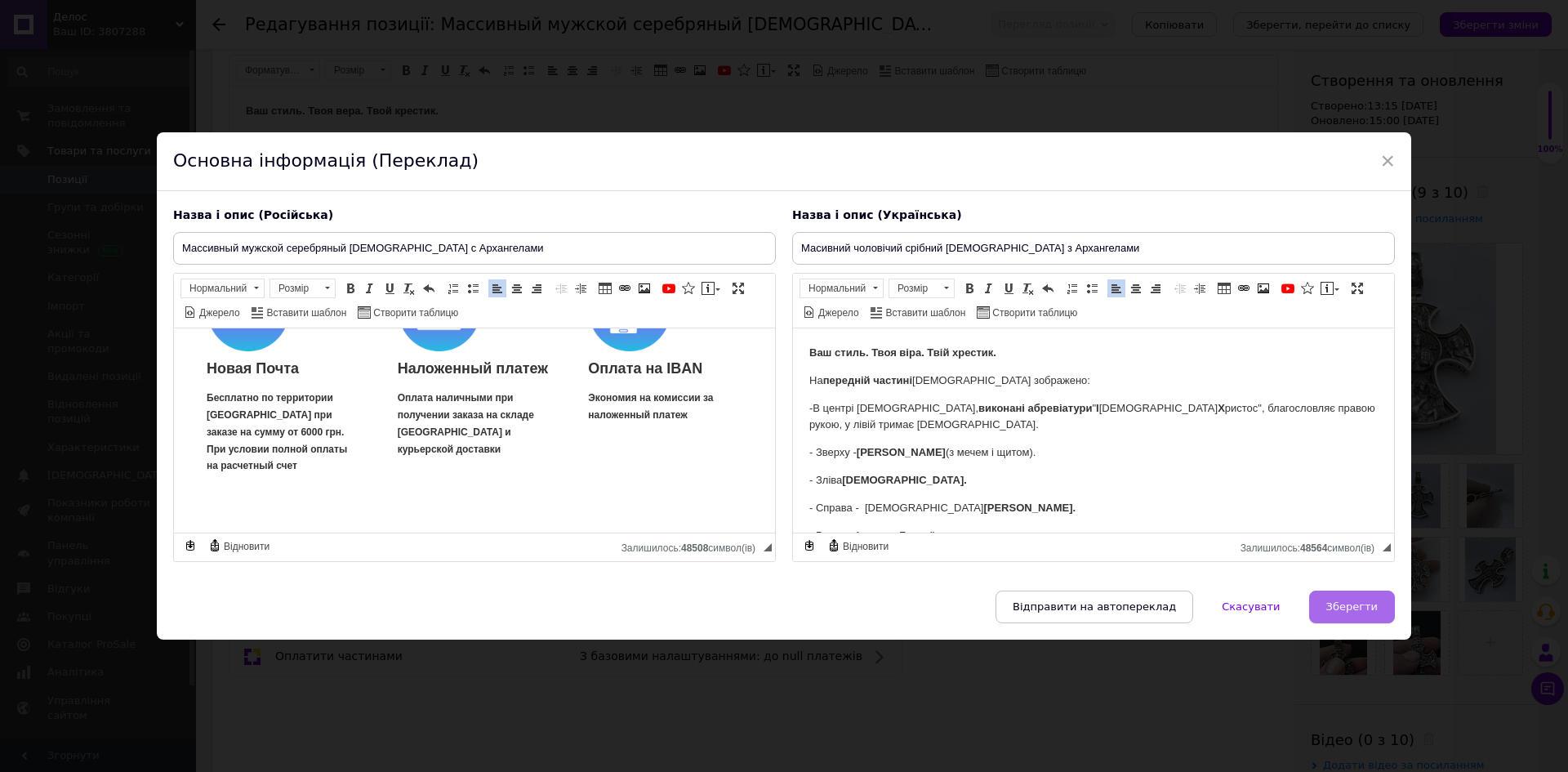
click at [1354, 611] on span "Зберегти" at bounding box center [1352, 606] width 51 height 12
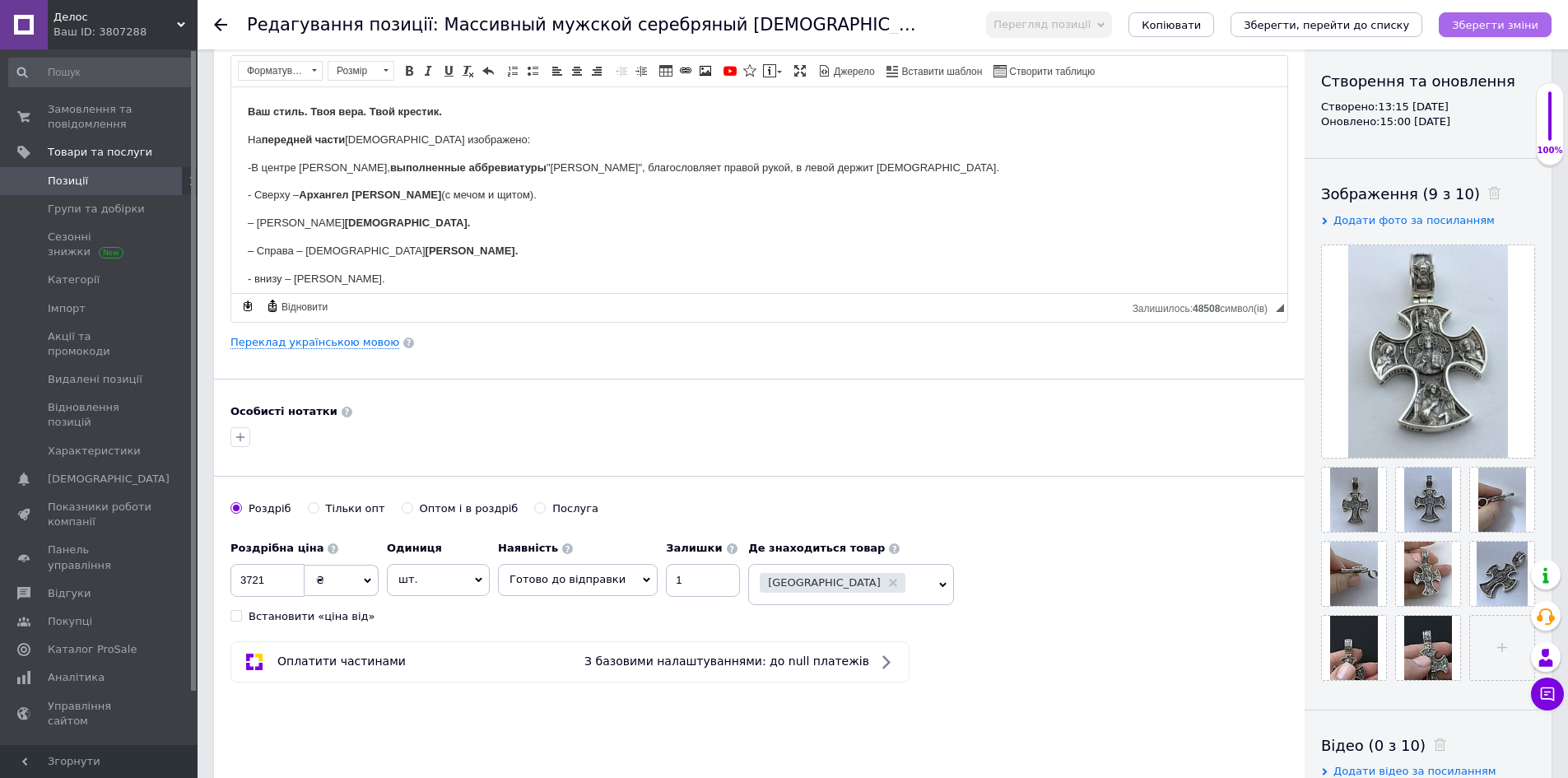
click at [1515, 28] on icon "Зберегти зміни" at bounding box center [1495, 25] width 86 height 12
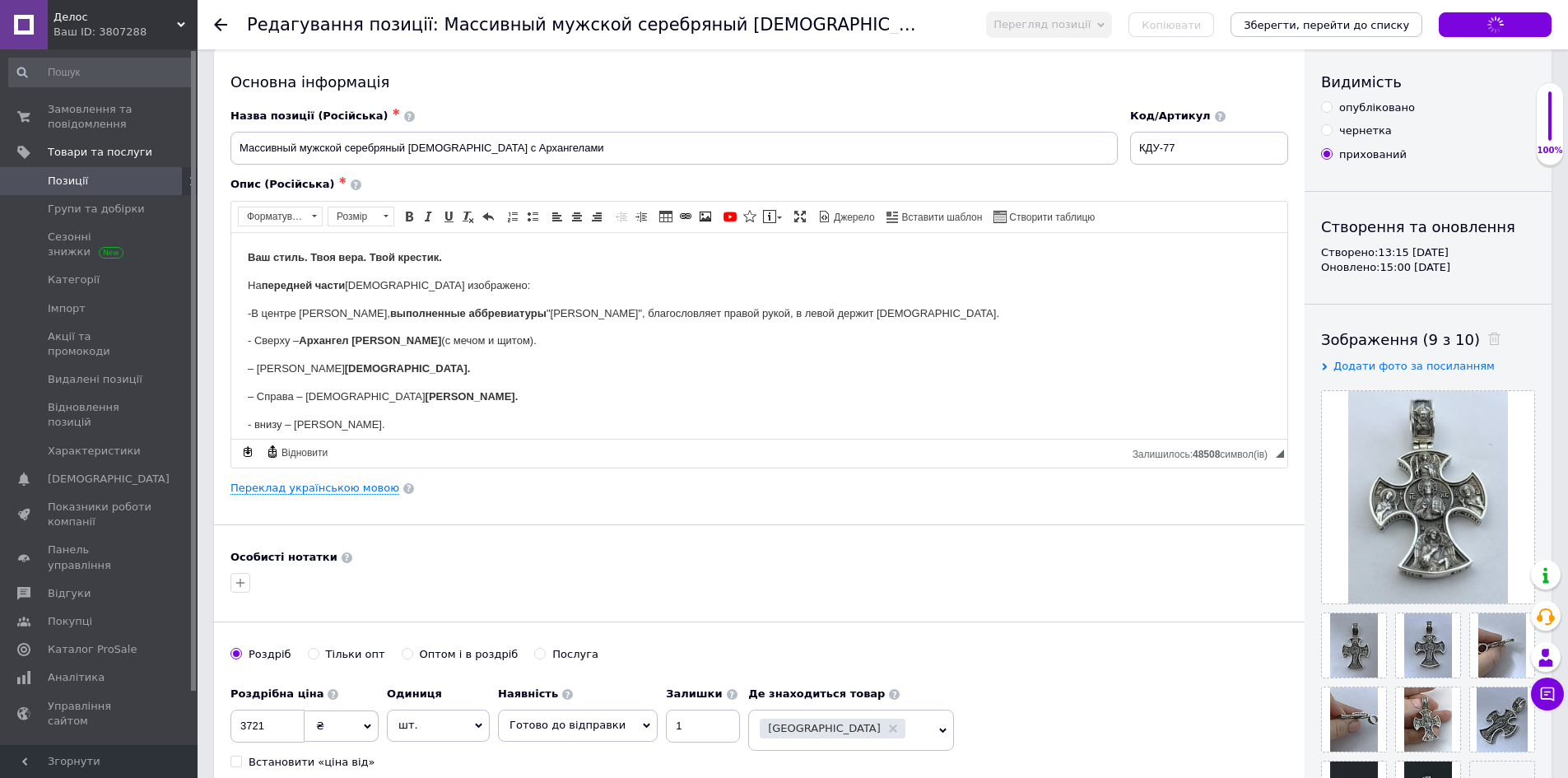
scroll to position [0, 0]
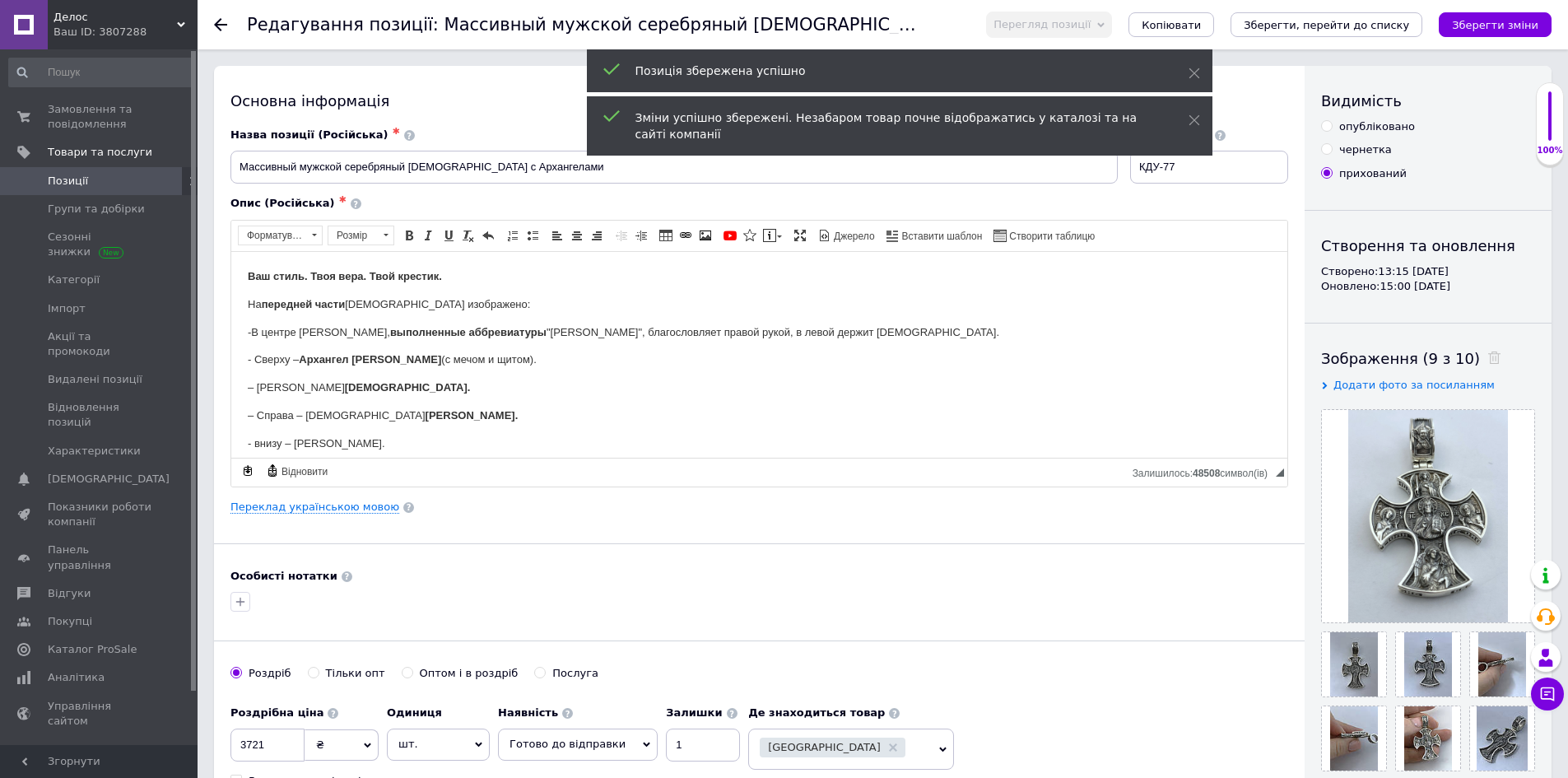
click at [1326, 126] on input "опубліковано" at bounding box center [1326, 125] width 10 height 10
radio input "true"
click at [1497, 20] on icon "Зберегти зміни" at bounding box center [1495, 25] width 86 height 12
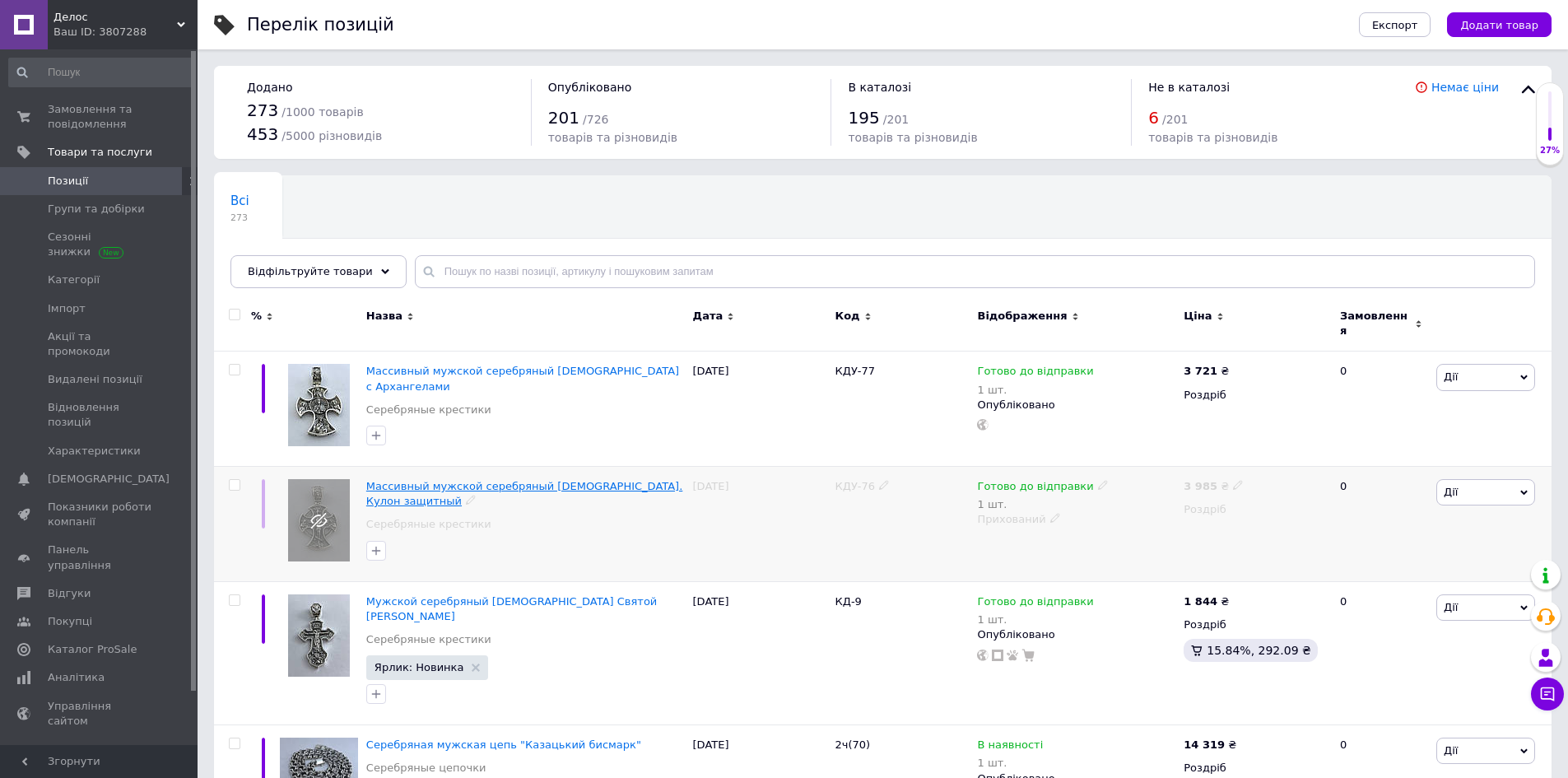
click at [513, 480] on span "Массивный мужской серебряный [DEMOGRAPHIC_DATA]. Кулон защитный" at bounding box center [524, 493] width 316 height 27
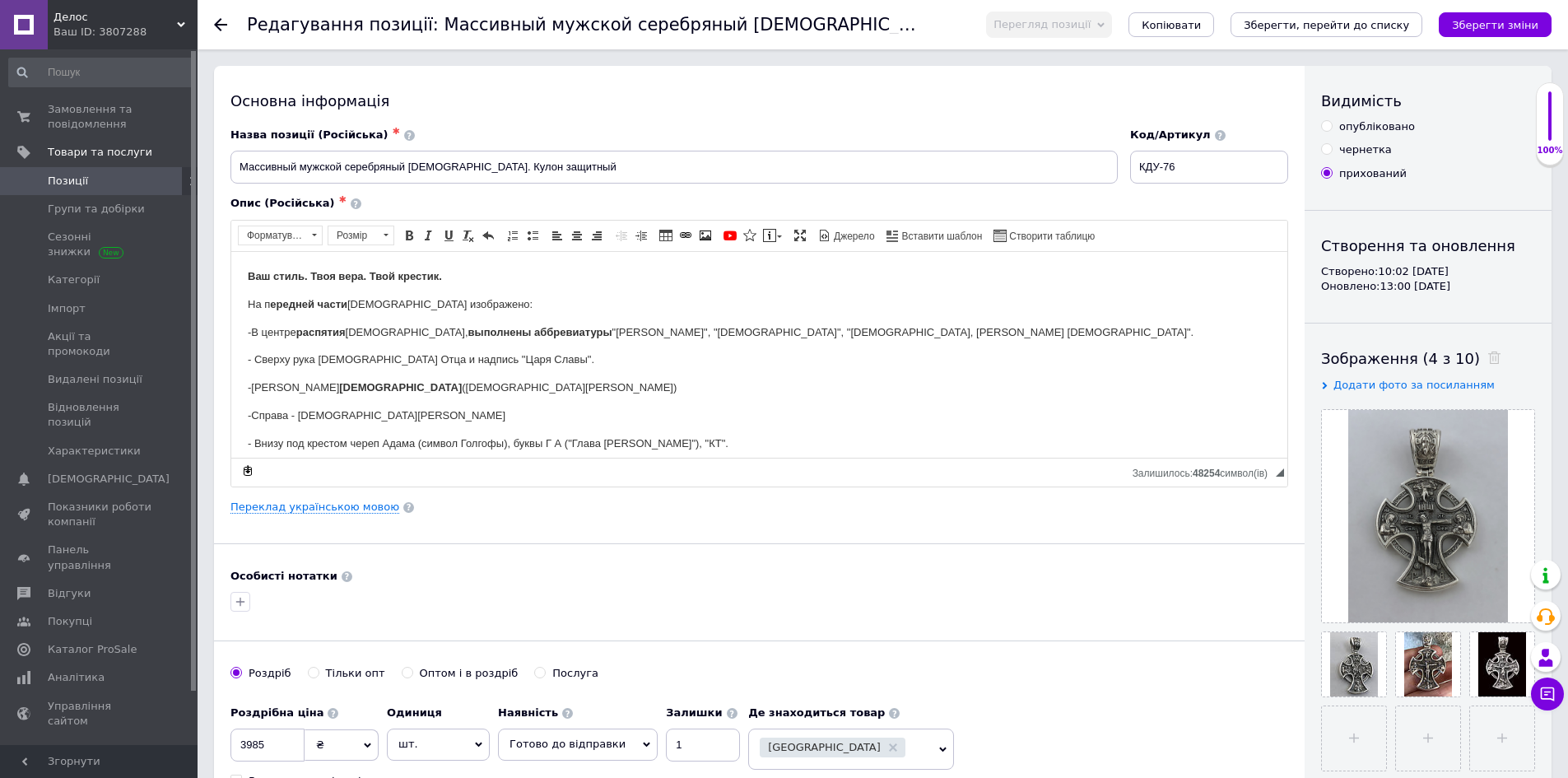
click at [1327, 130] on input "опубліковано" at bounding box center [1326, 125] width 10 height 10
radio input "true"
click at [1504, 19] on icon "Зберегти зміни" at bounding box center [1495, 25] width 86 height 12
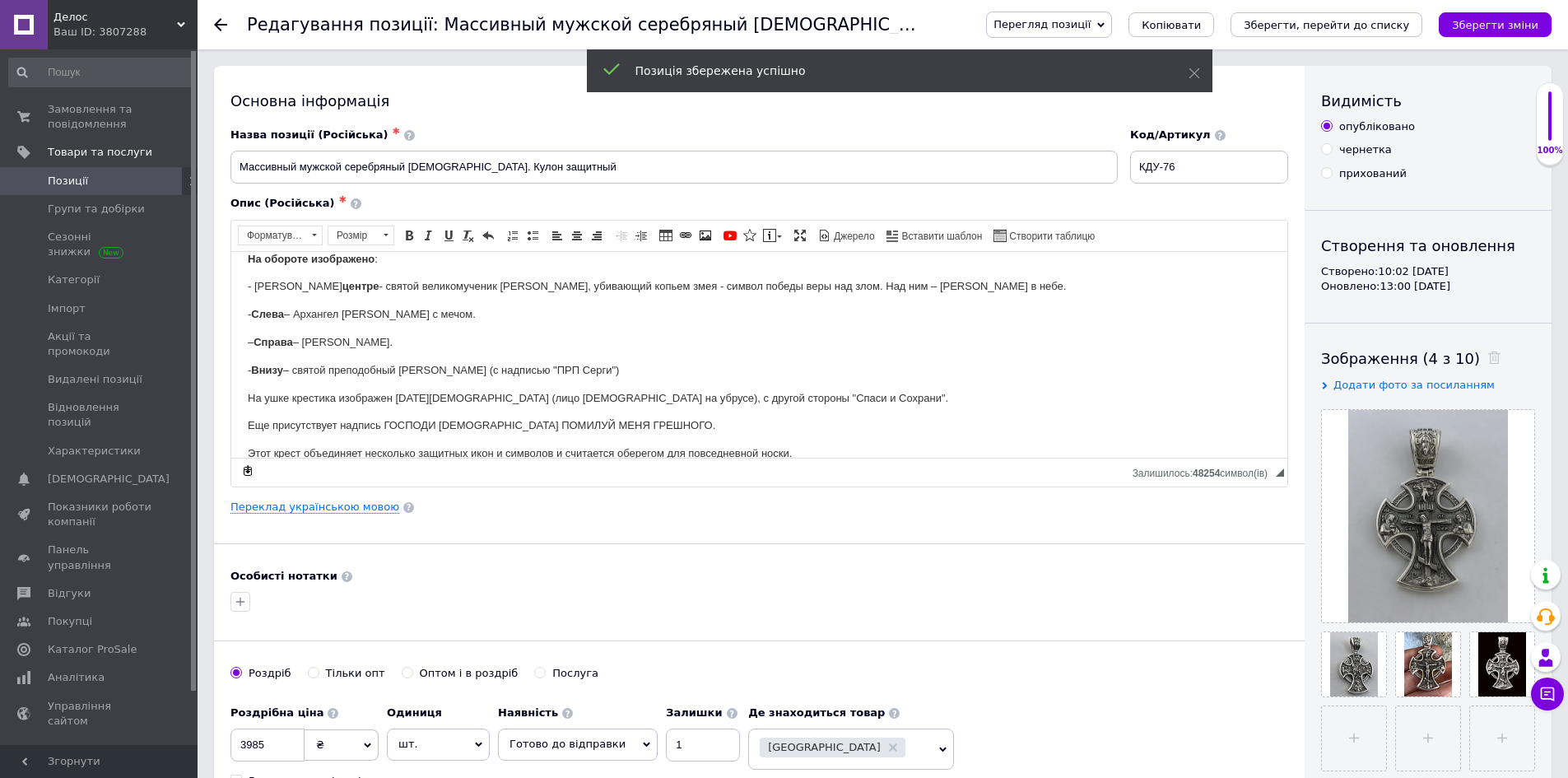
scroll to position [247, 0]
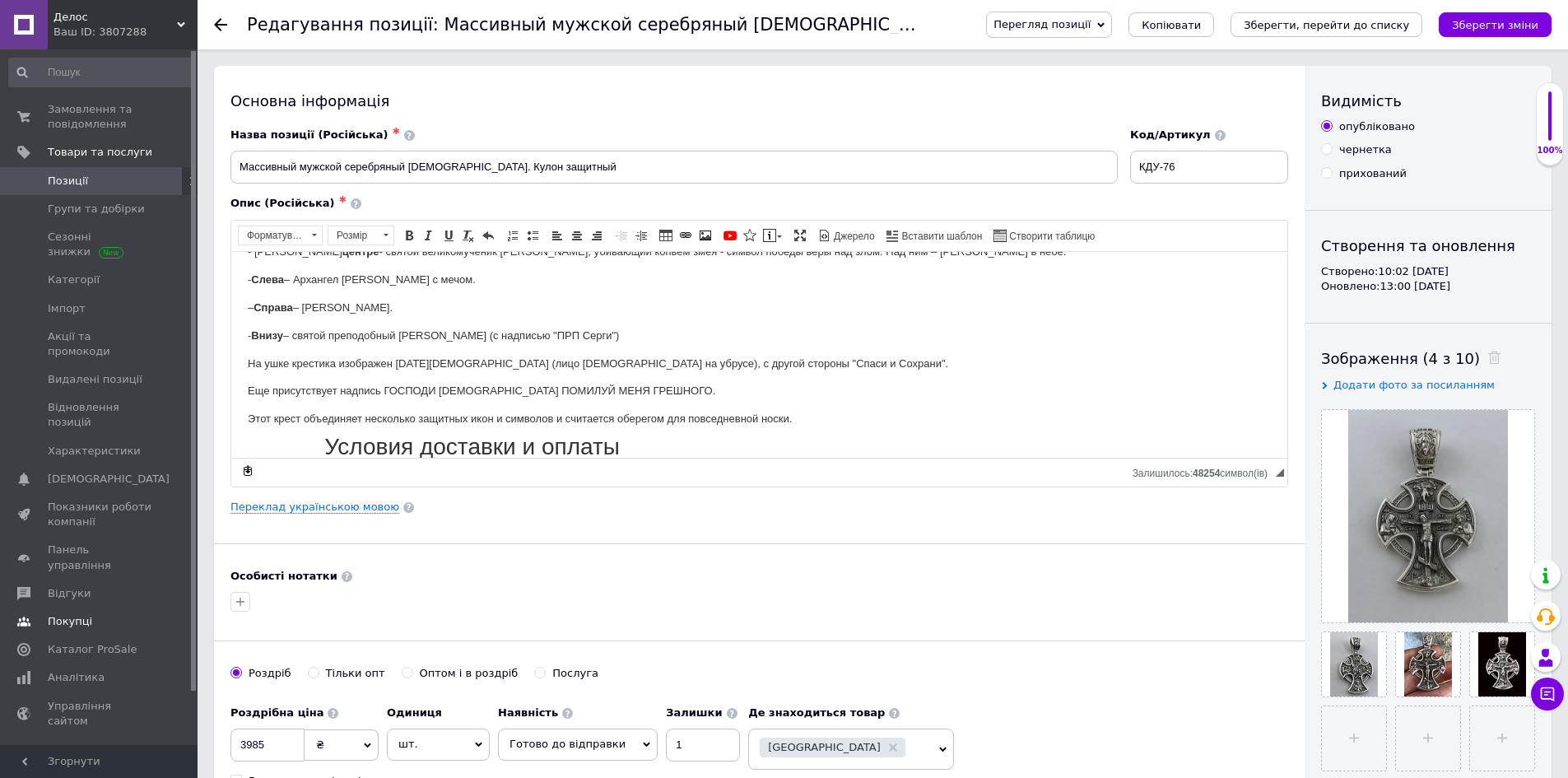
click at [116, 607] on link "Покупці" at bounding box center [101, 621] width 203 height 28
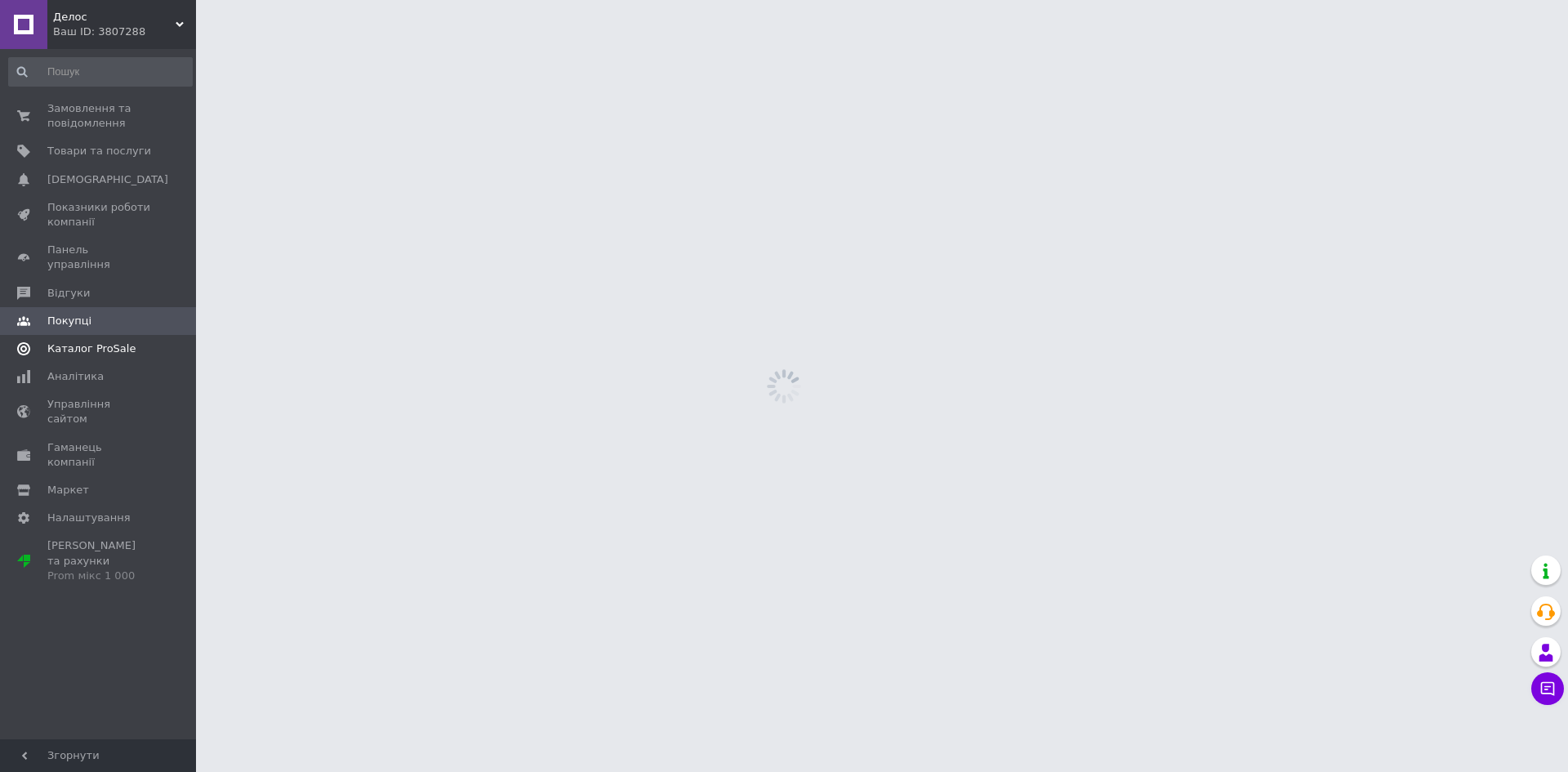
click at [117, 341] on span "Каталог ProSale" at bounding box center [91, 348] width 88 height 15
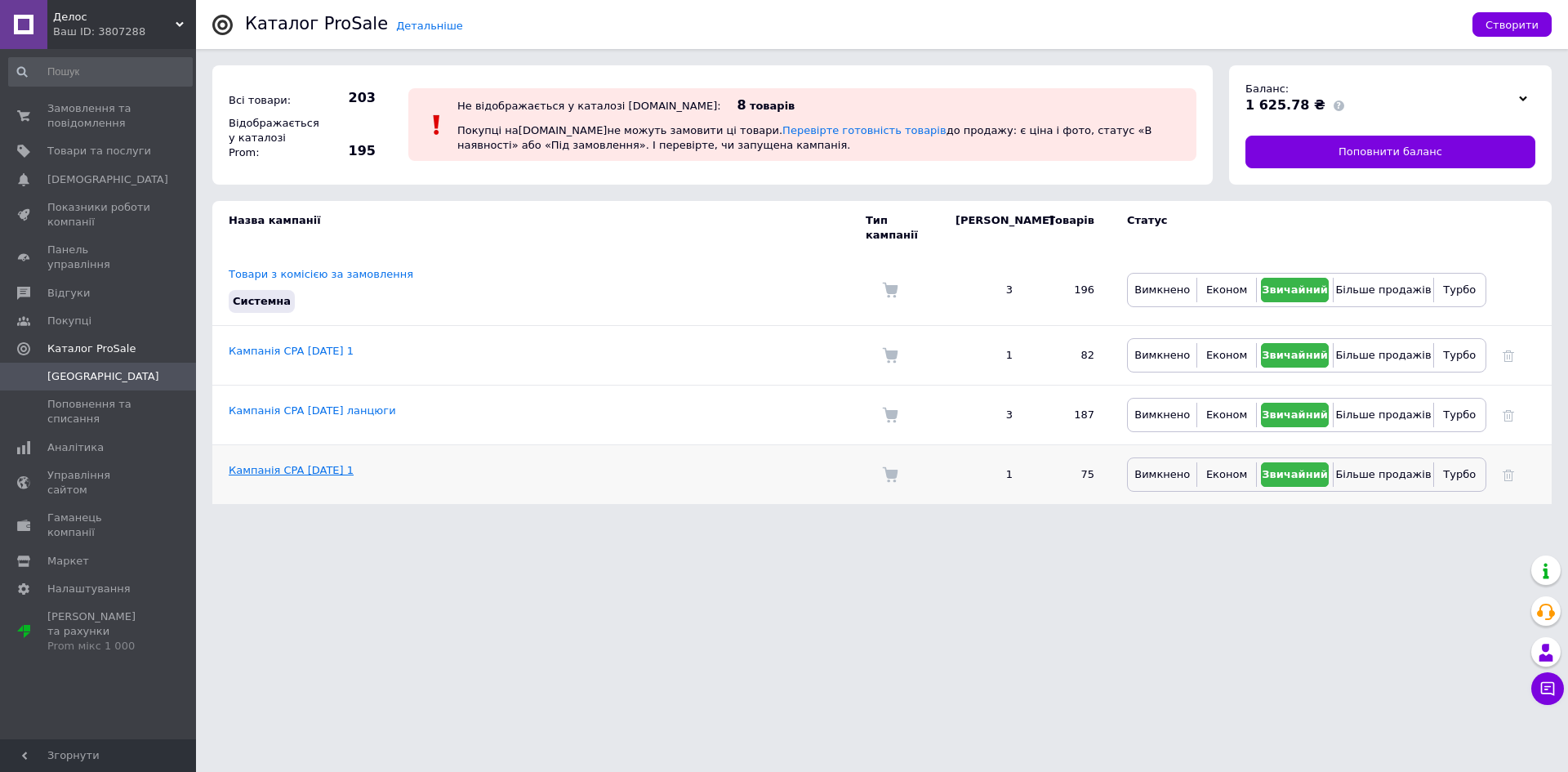
click at [315, 464] on link "Кампанія CPA [DATE] 1" at bounding box center [291, 470] width 125 height 12
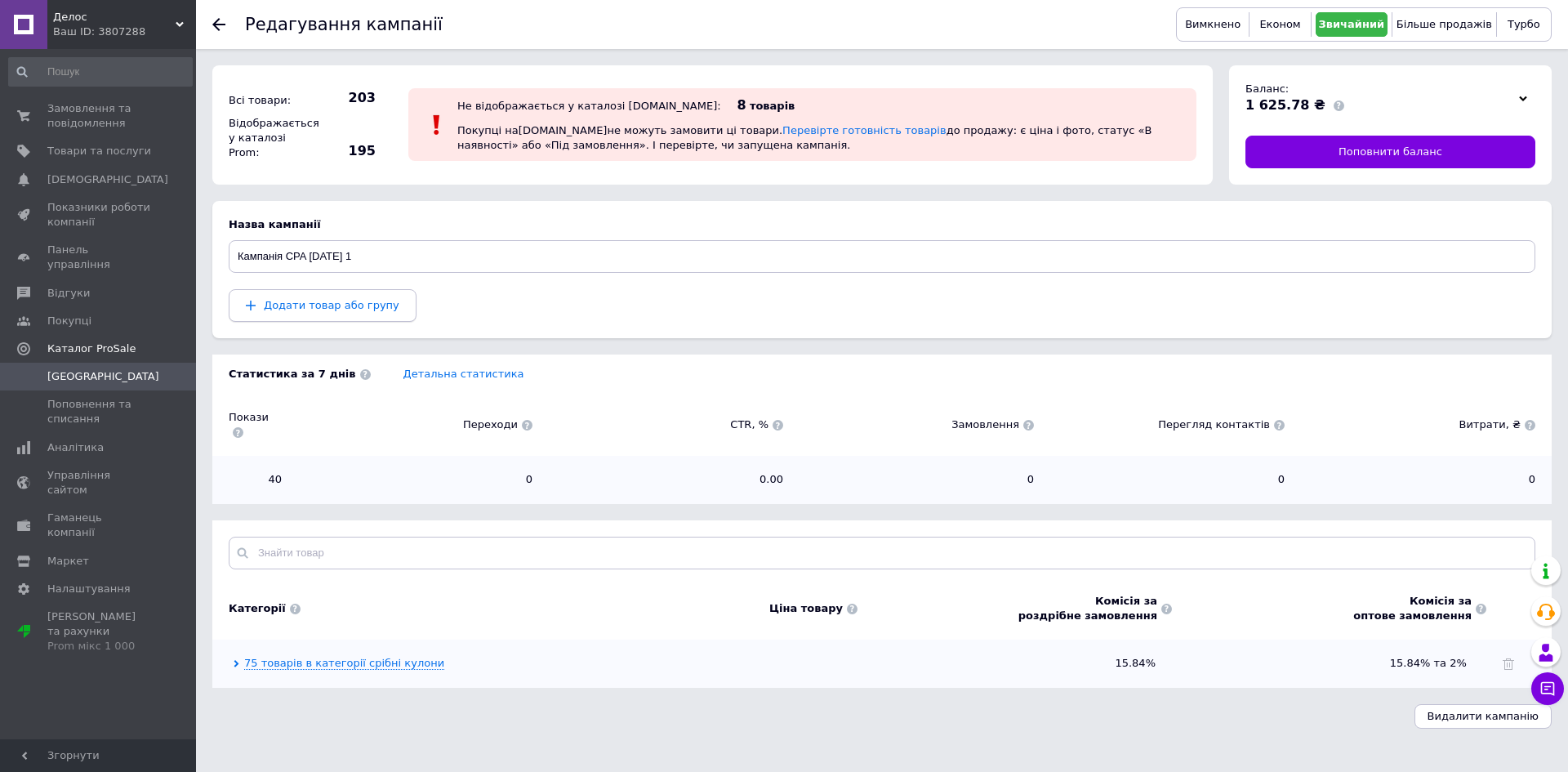
click at [368, 305] on span "Додати товар або групу" at bounding box center [331, 305] width 135 height 12
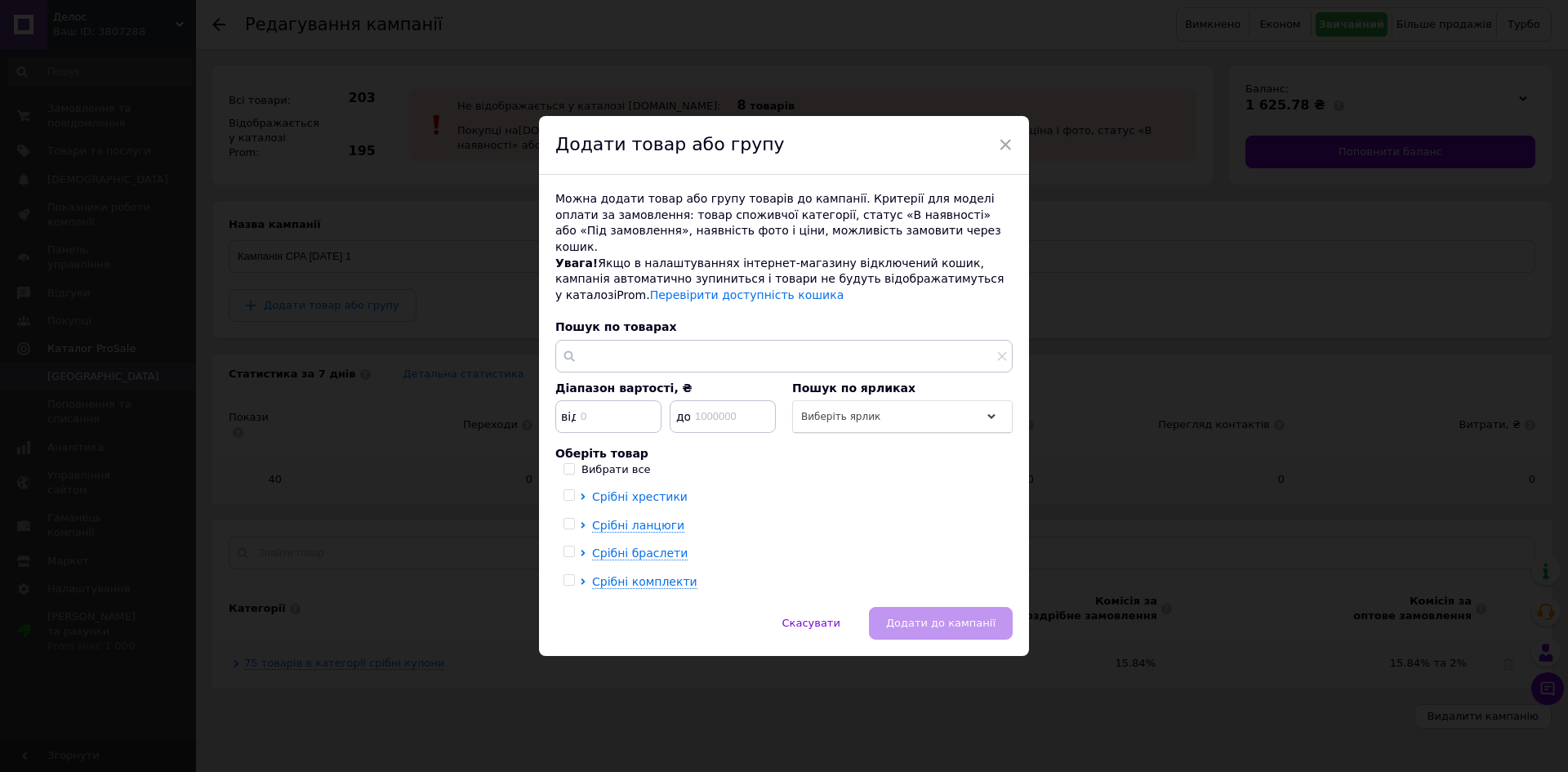
click at [581, 493] on icon at bounding box center [583, 496] width 7 height 7
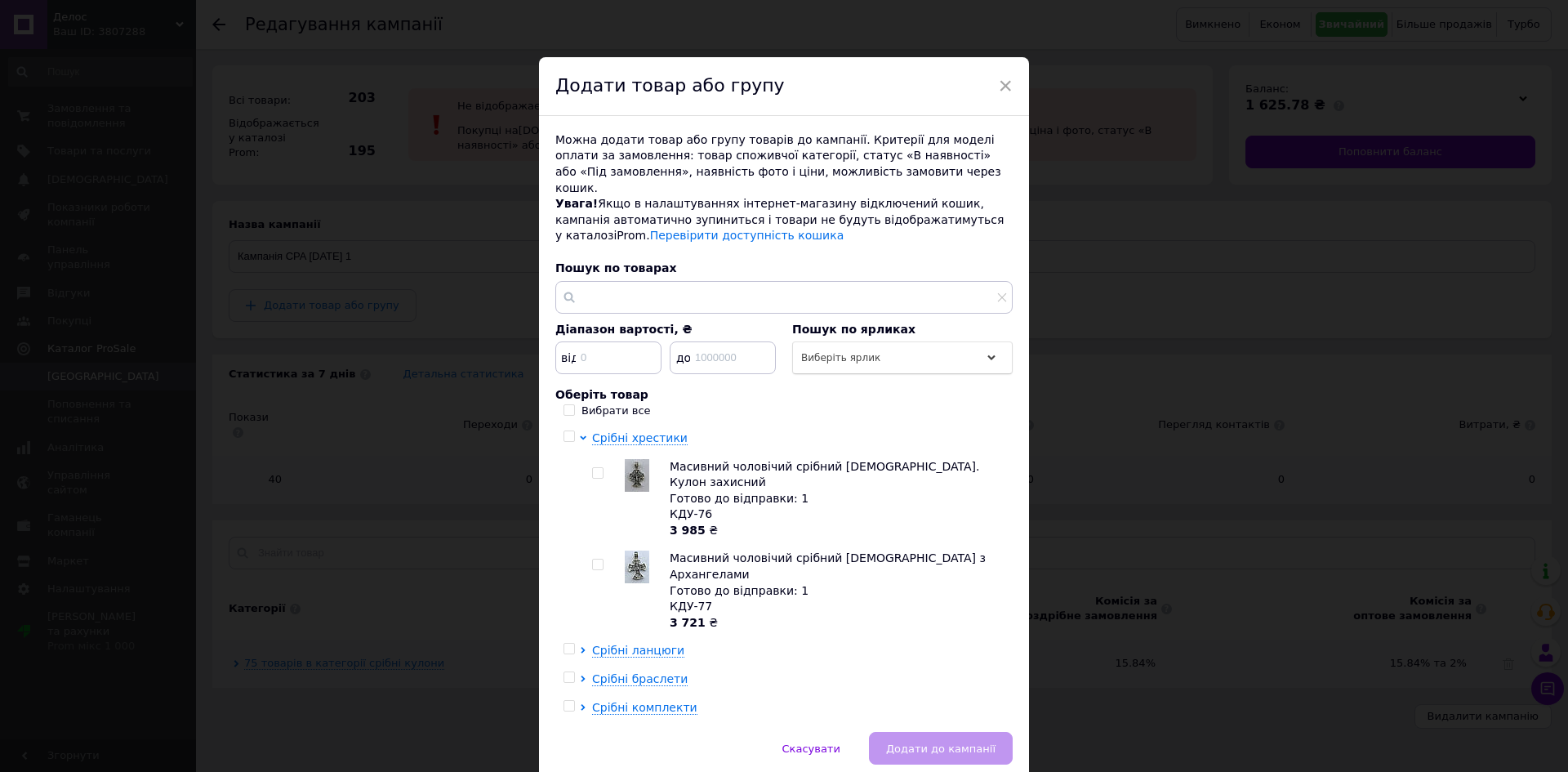
click at [594, 560] on input "checkbox" at bounding box center [597, 565] width 10 height 10
checkbox input "true"
click at [598, 468] on input "checkbox" at bounding box center [597, 473] width 10 height 10
checkbox input "true"
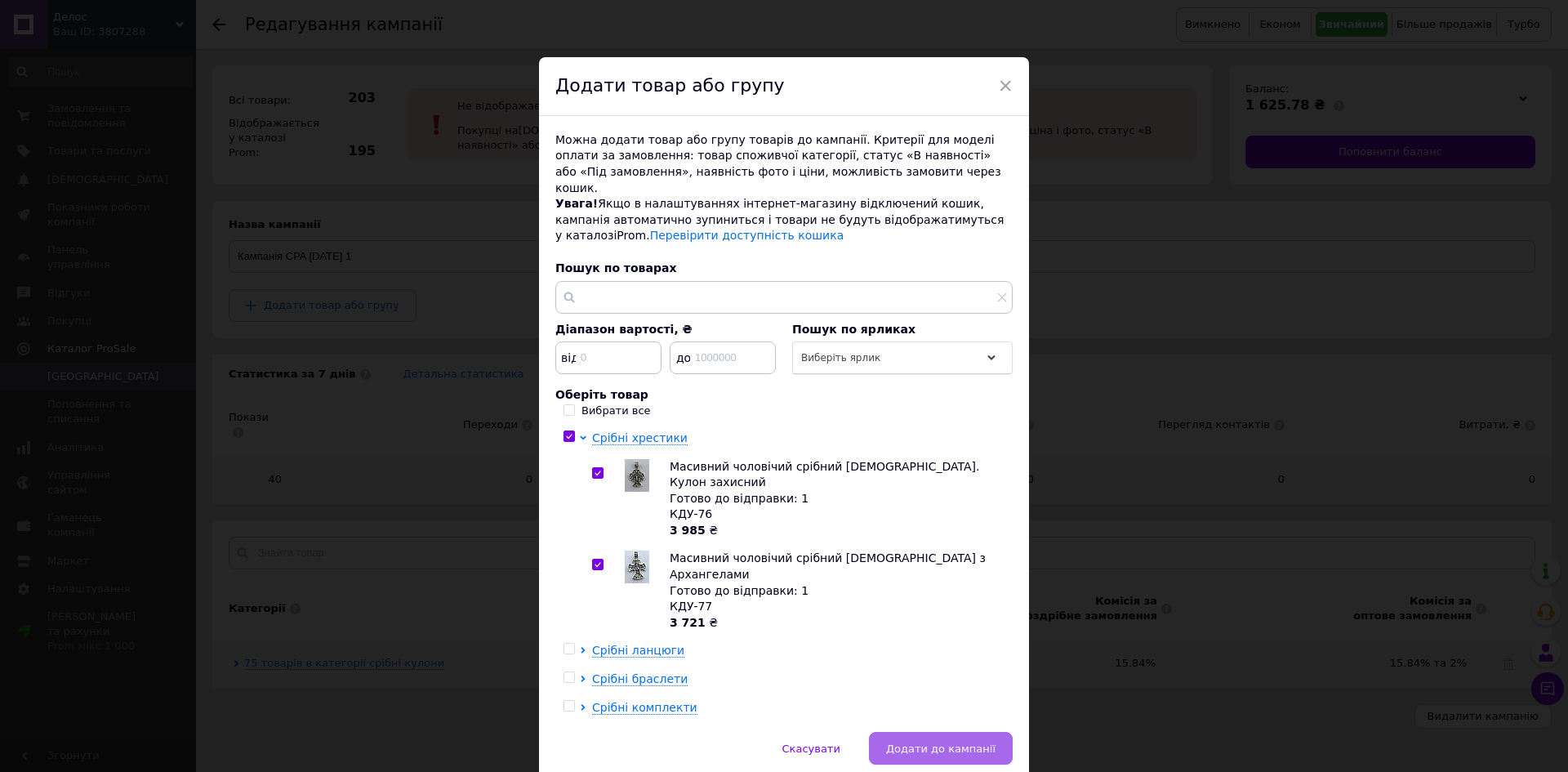
click at [965, 742] on span "Додати до кампанії" at bounding box center [941, 748] width 110 height 12
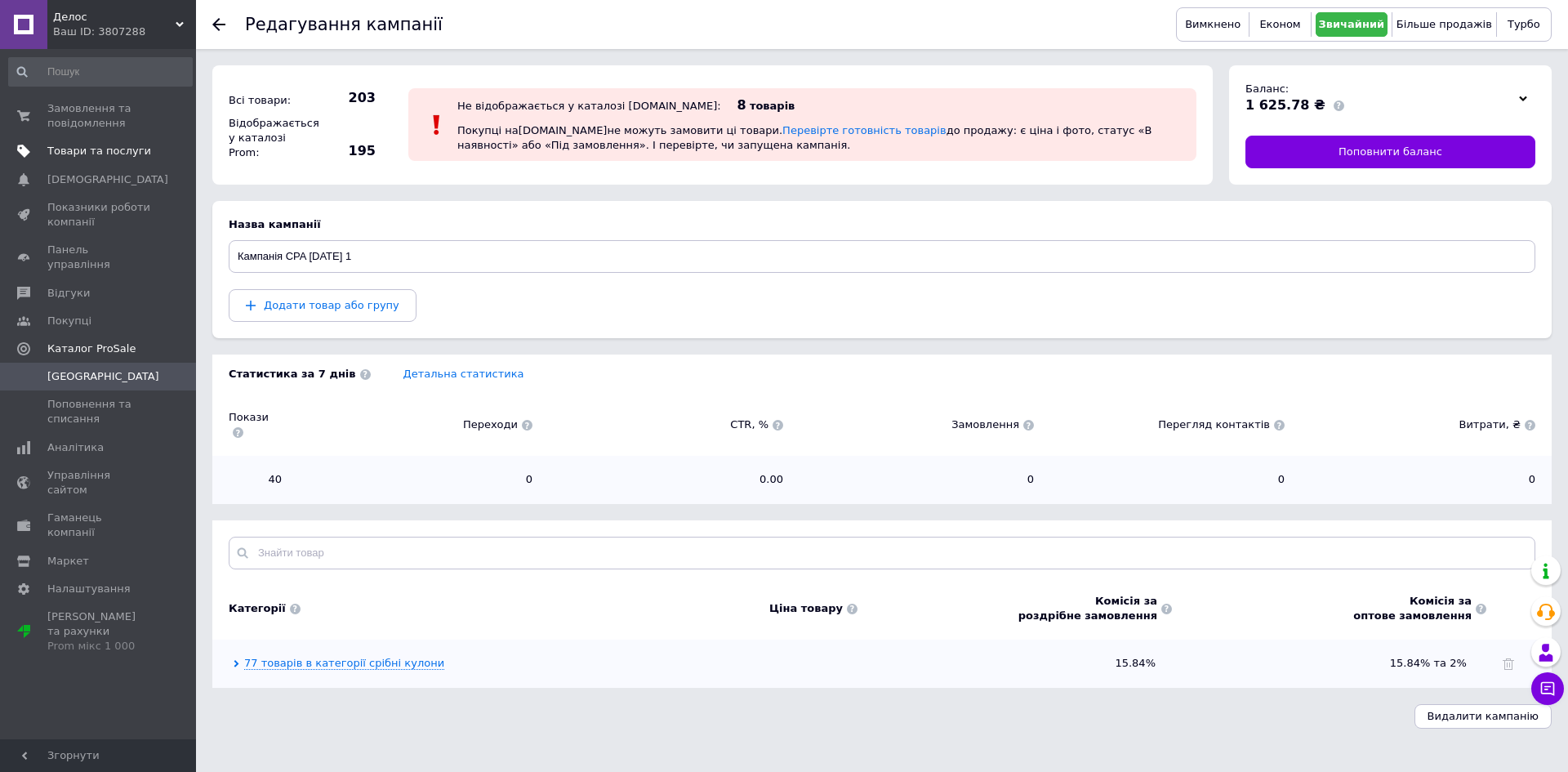
click at [101, 145] on span "Товари та послуги" at bounding box center [98, 151] width 104 height 15
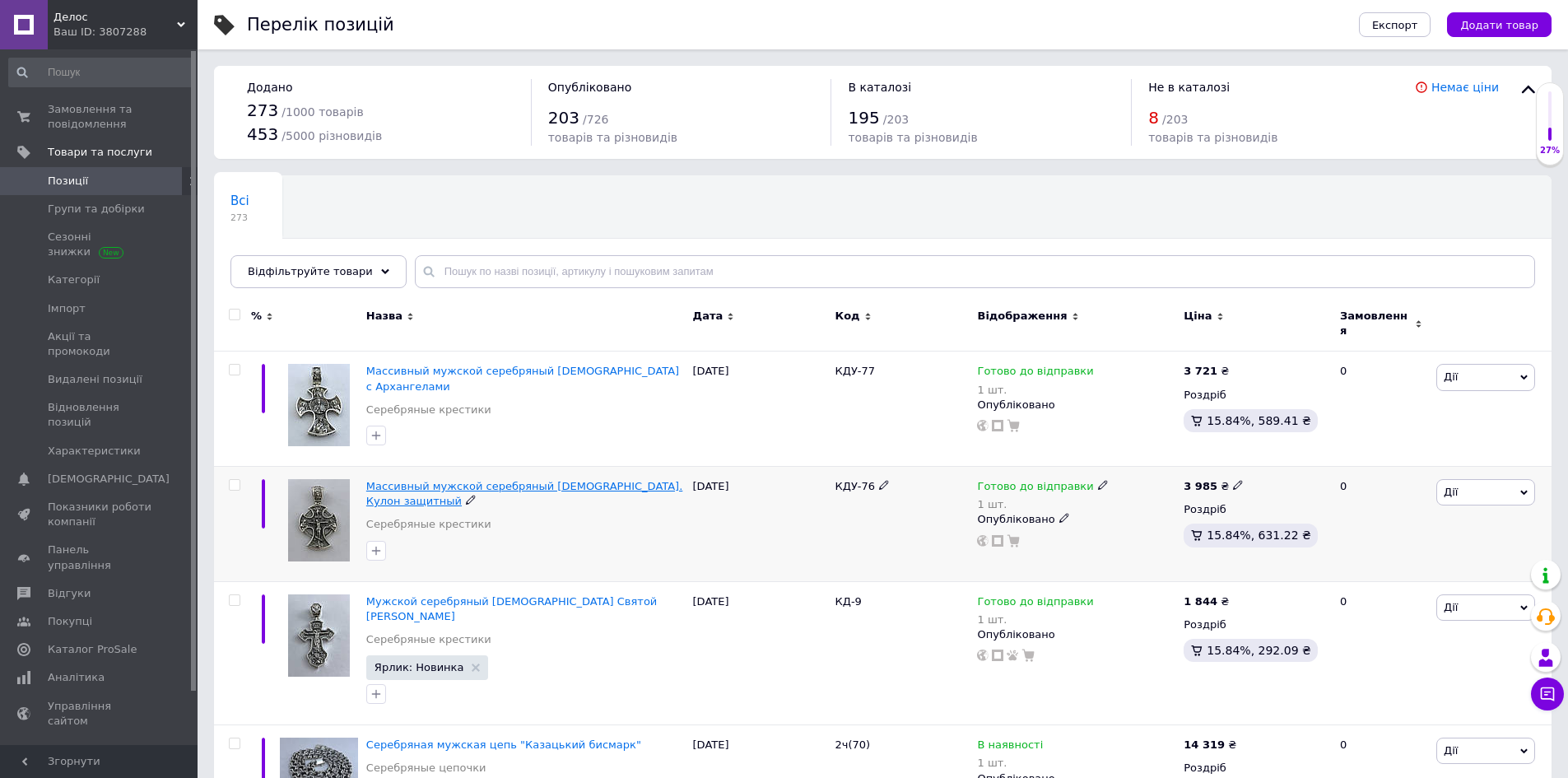
click at [424, 480] on span "Массивный мужской серебряный [DEMOGRAPHIC_DATA]. Кулон защитный" at bounding box center [524, 493] width 316 height 27
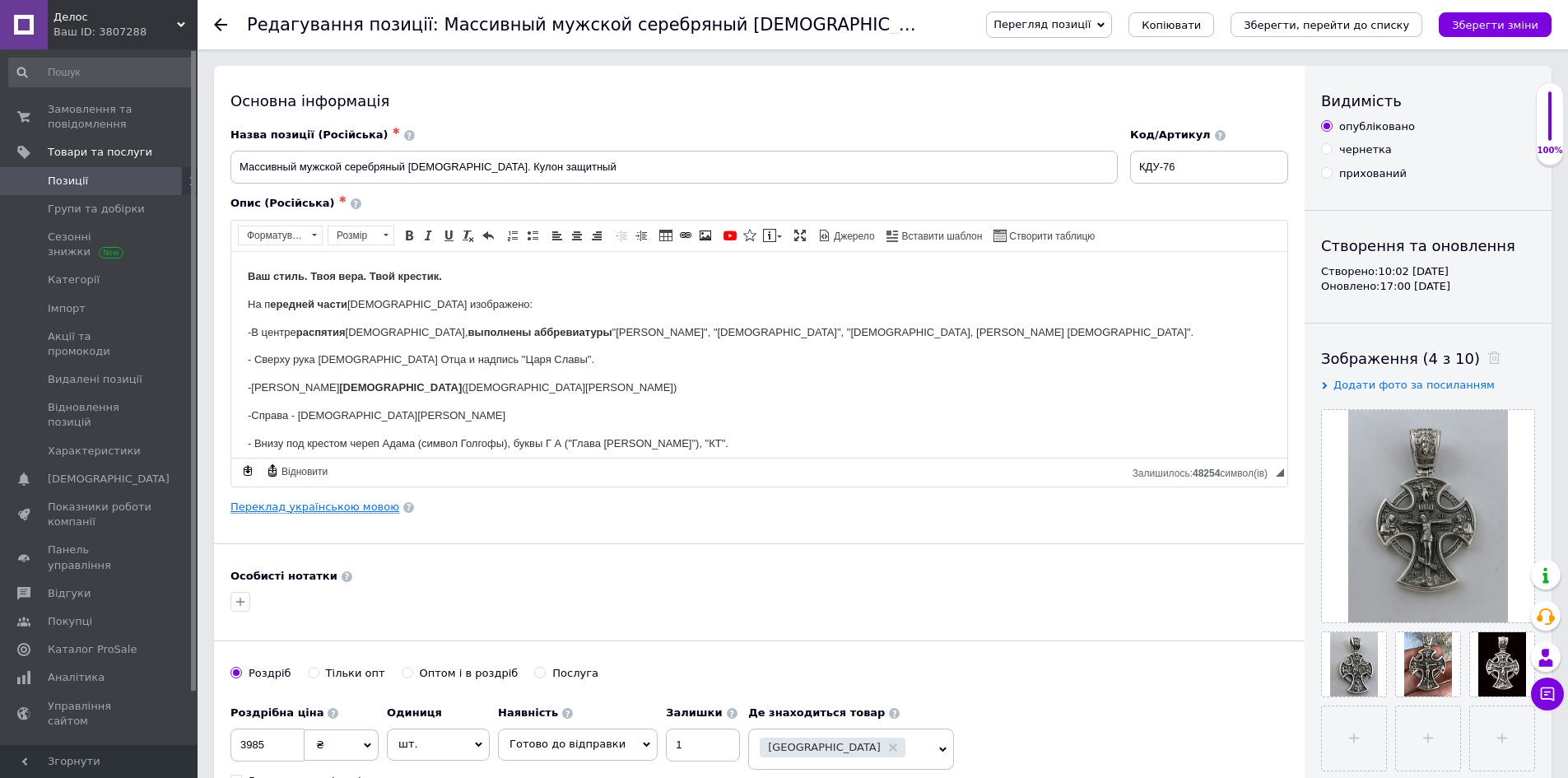
click at [353, 504] on link "Переклад українською мовою" at bounding box center [315, 506] width 169 height 13
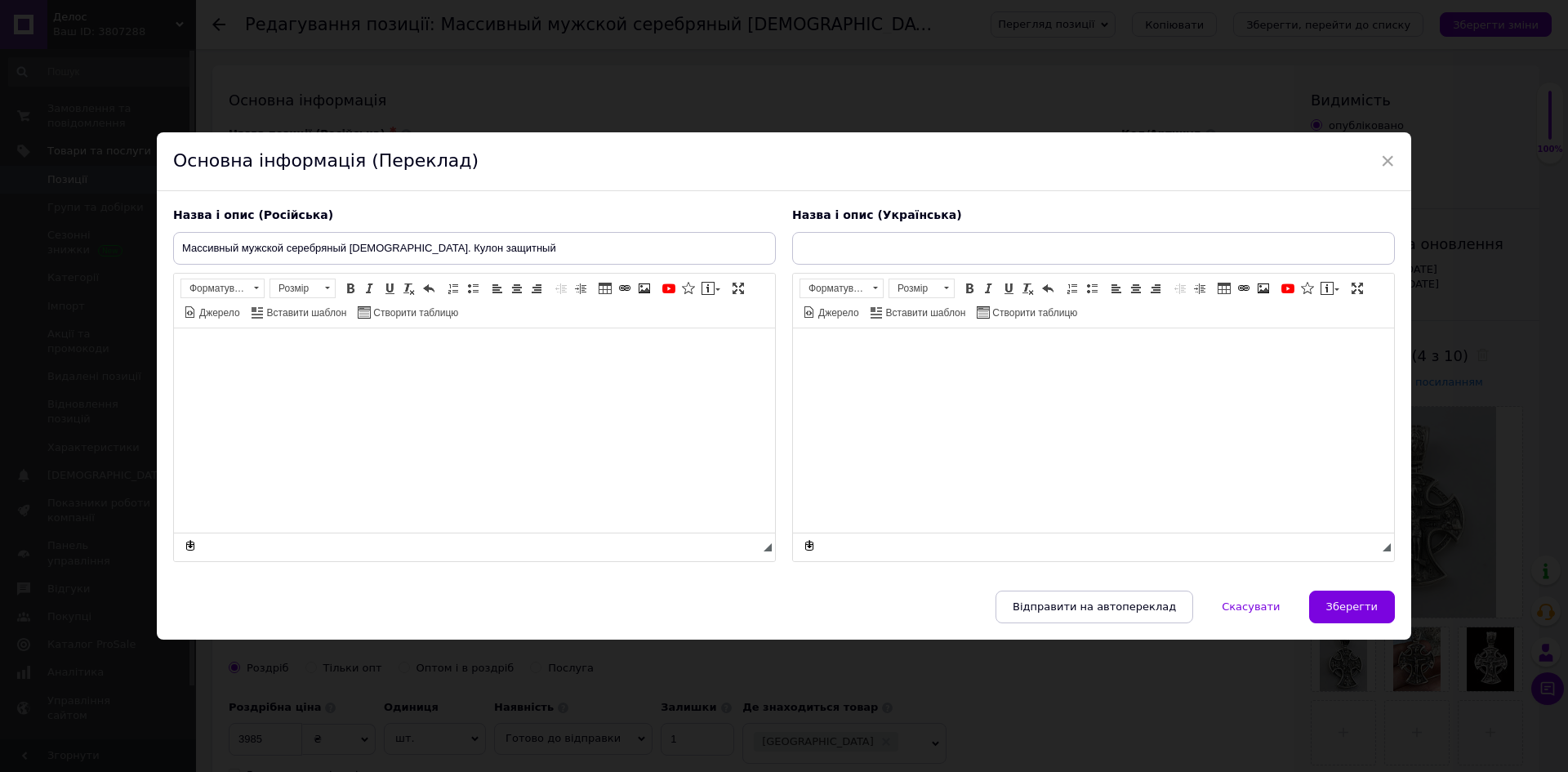
type input "Масивний чоловічий срібний [DEMOGRAPHIC_DATA]. Кулон захисний"
drag, startPoint x: 1165, startPoint y: 252, endPoint x: 711, endPoint y: 270, distance: 454.4
click at [712, 270] on div "Назва і опис (Російська) Массивный мужской серебряный [DEMOGRAPHIC_DATA]. Кулон…" at bounding box center [784, 384] width 1238 height 371
drag, startPoint x: 578, startPoint y: 246, endPoint x: 98, endPoint y: 241, distance: 480.0
click at [98, 241] on div "× Основна інформація (Переклад) Назва і опис (Російська) Массивный мужской сере…" at bounding box center [784, 386] width 1568 height 772
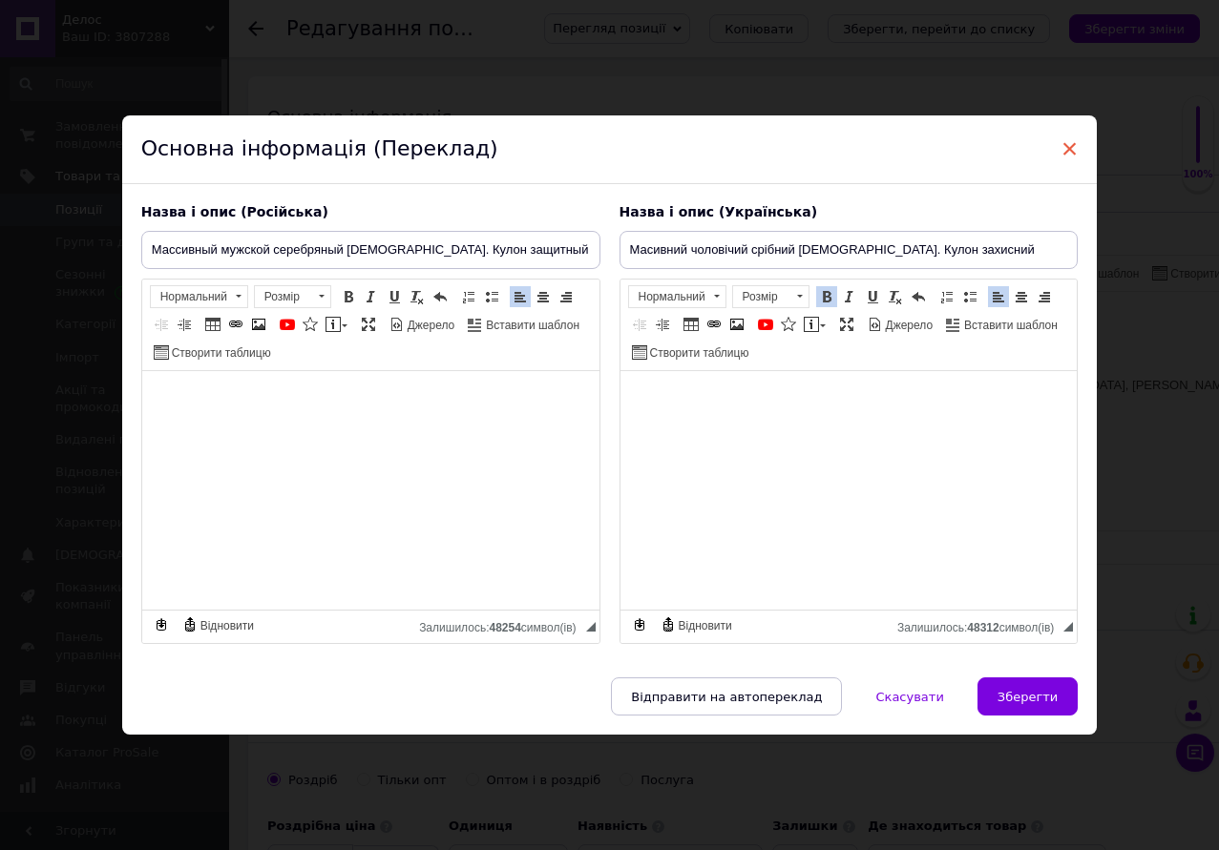
click at [1068, 150] on span "×" at bounding box center [1069, 149] width 17 height 32
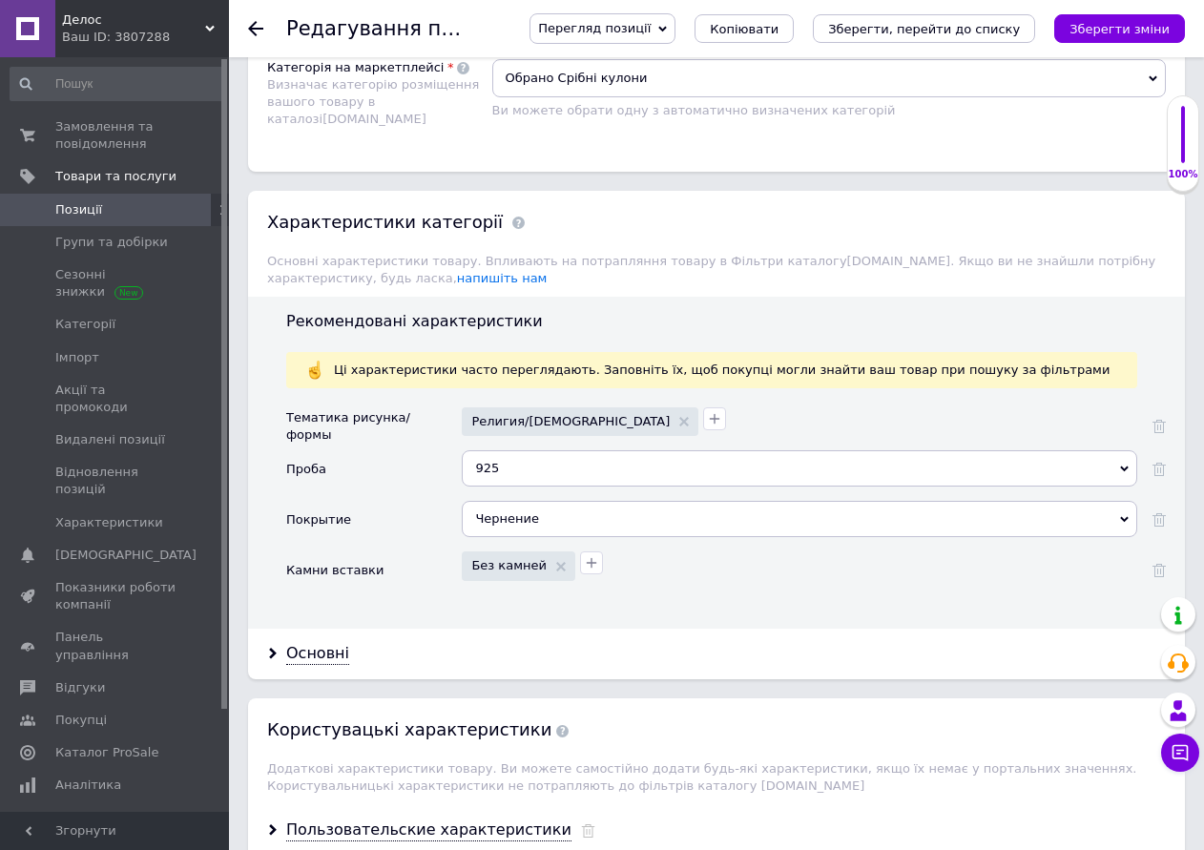
scroll to position [2004, 0]
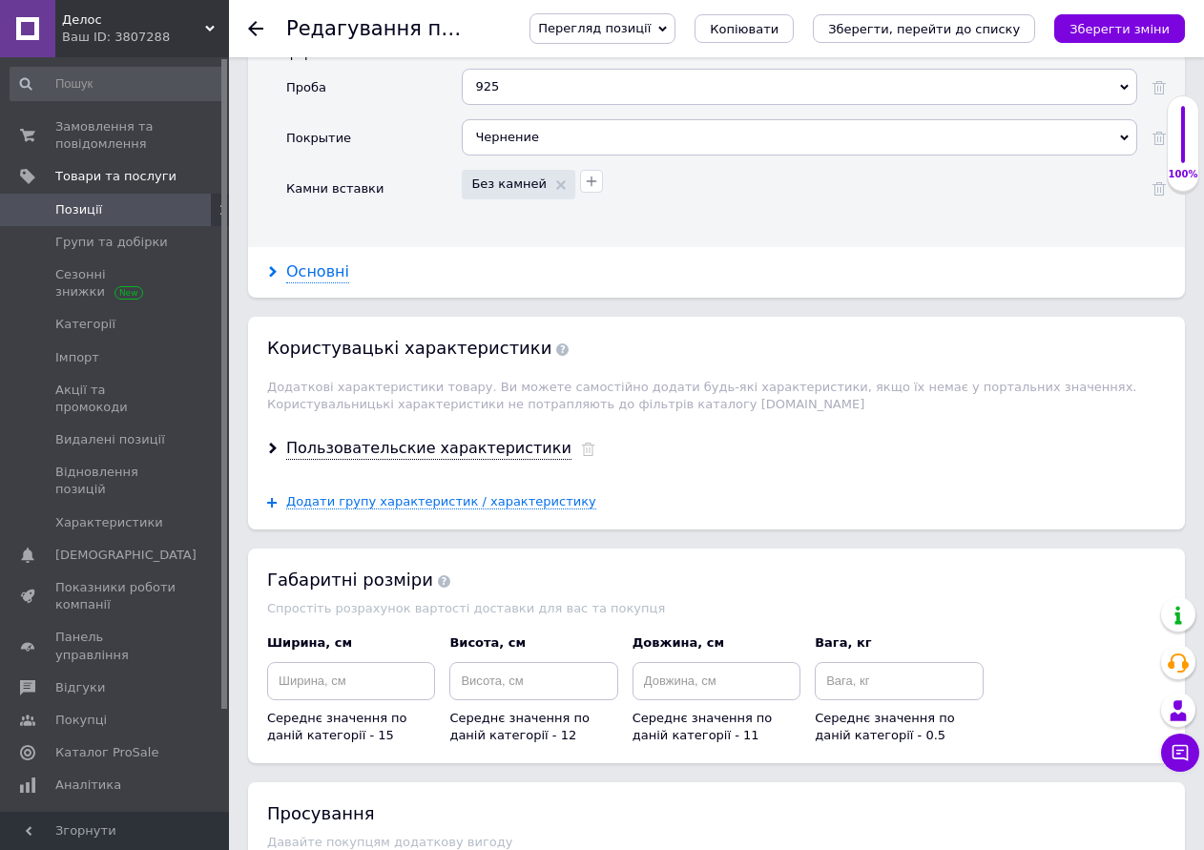
click at [310, 261] on div "Основні" at bounding box center [317, 272] width 63 height 22
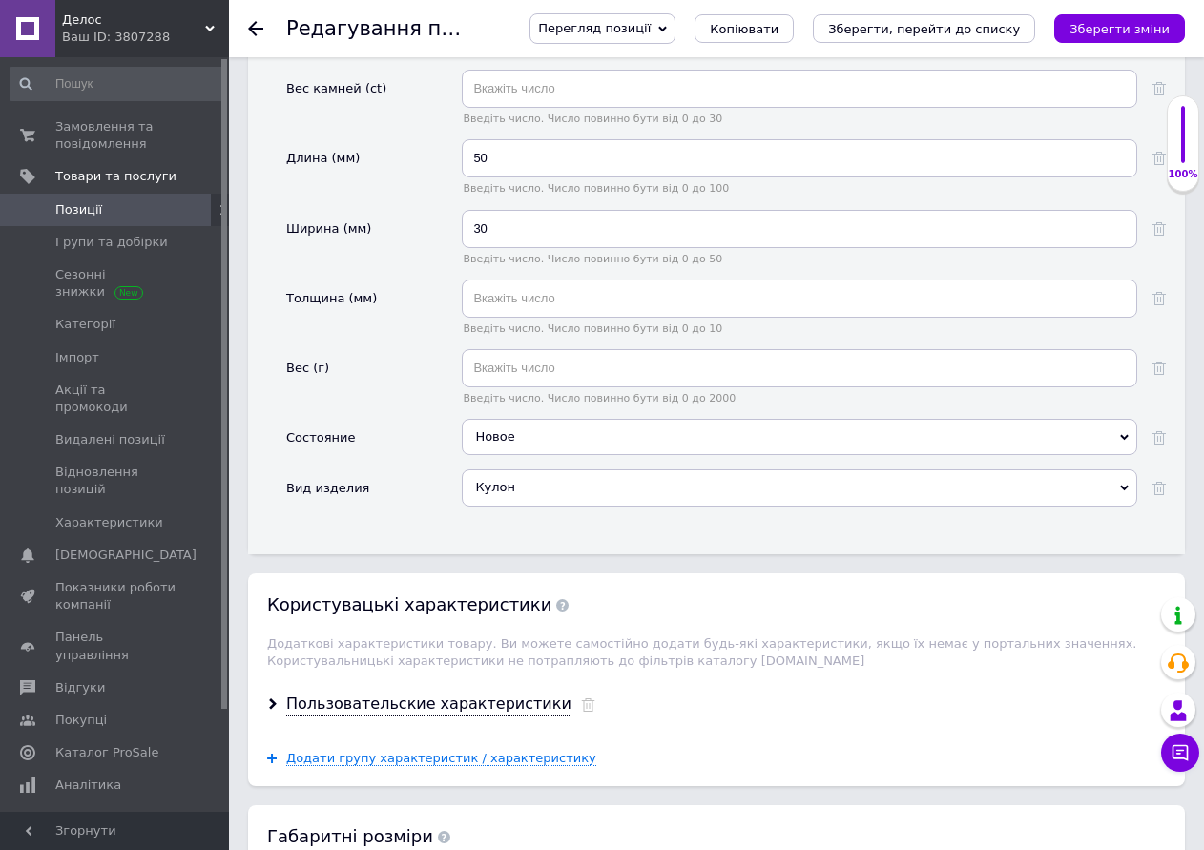
scroll to position [2767, 0]
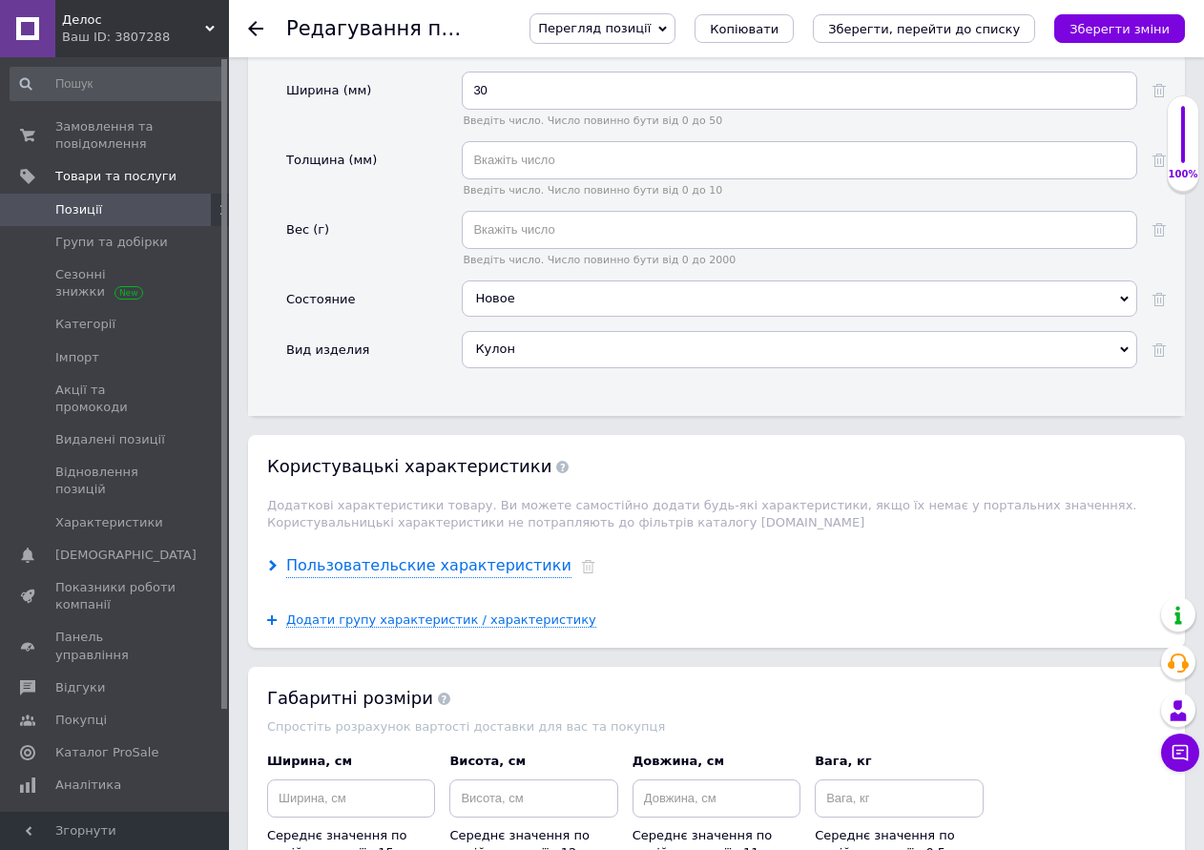
click at [481, 555] on div "Пользовательские характеристики" at bounding box center [428, 566] width 285 height 22
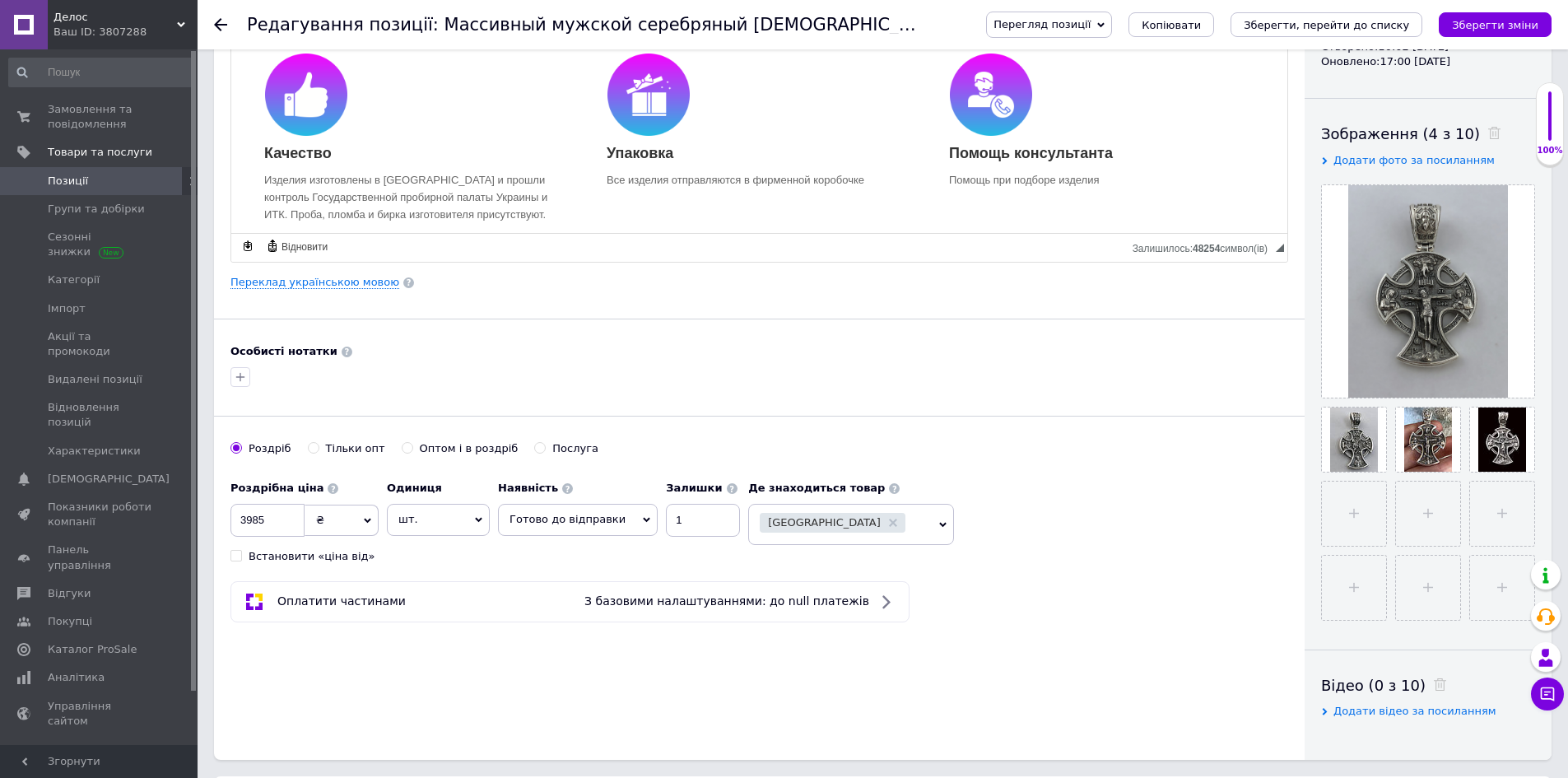
scroll to position [0, 0]
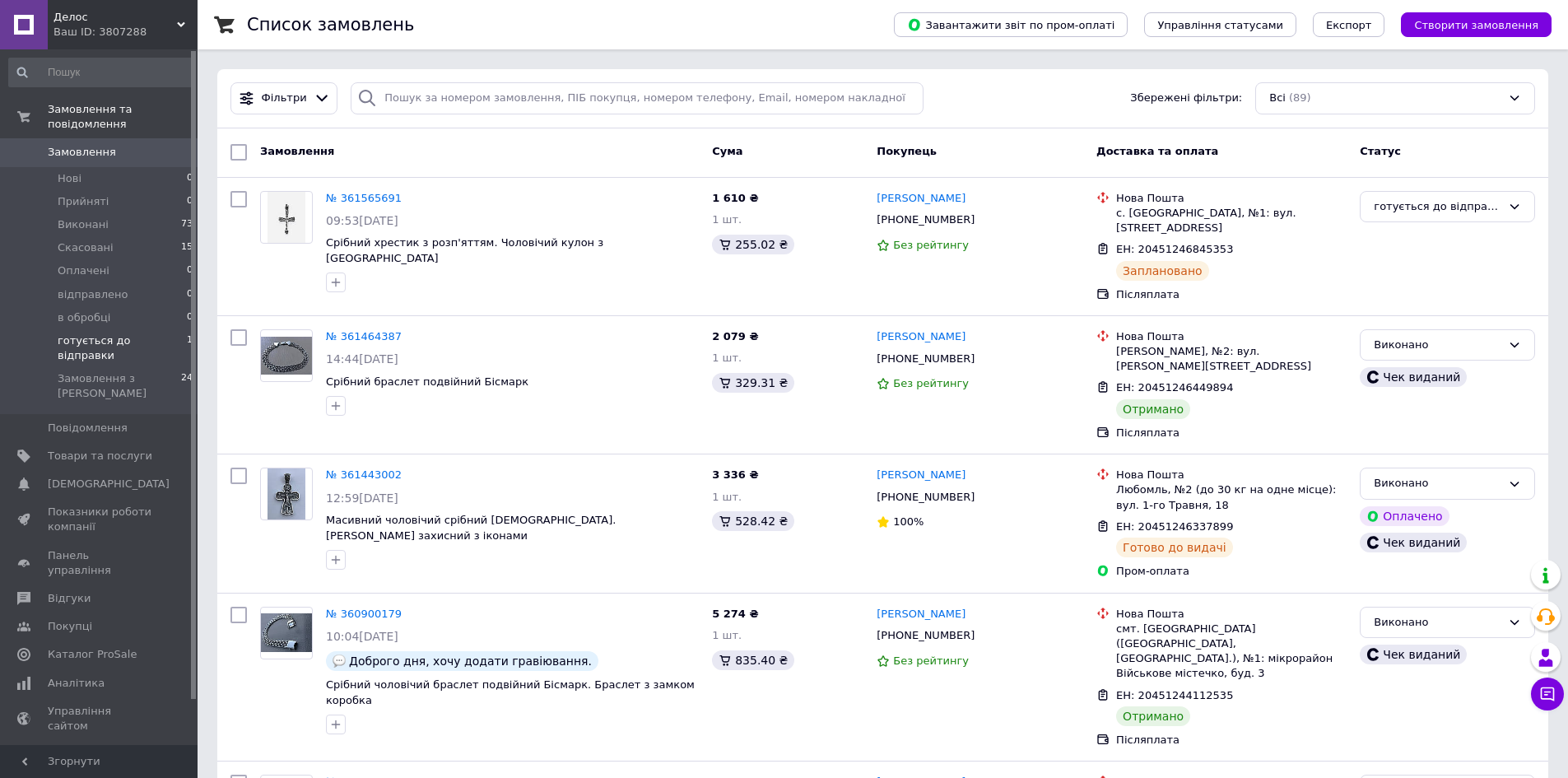
click at [136, 333] on span "готується до відправки" at bounding box center [122, 348] width 129 height 29
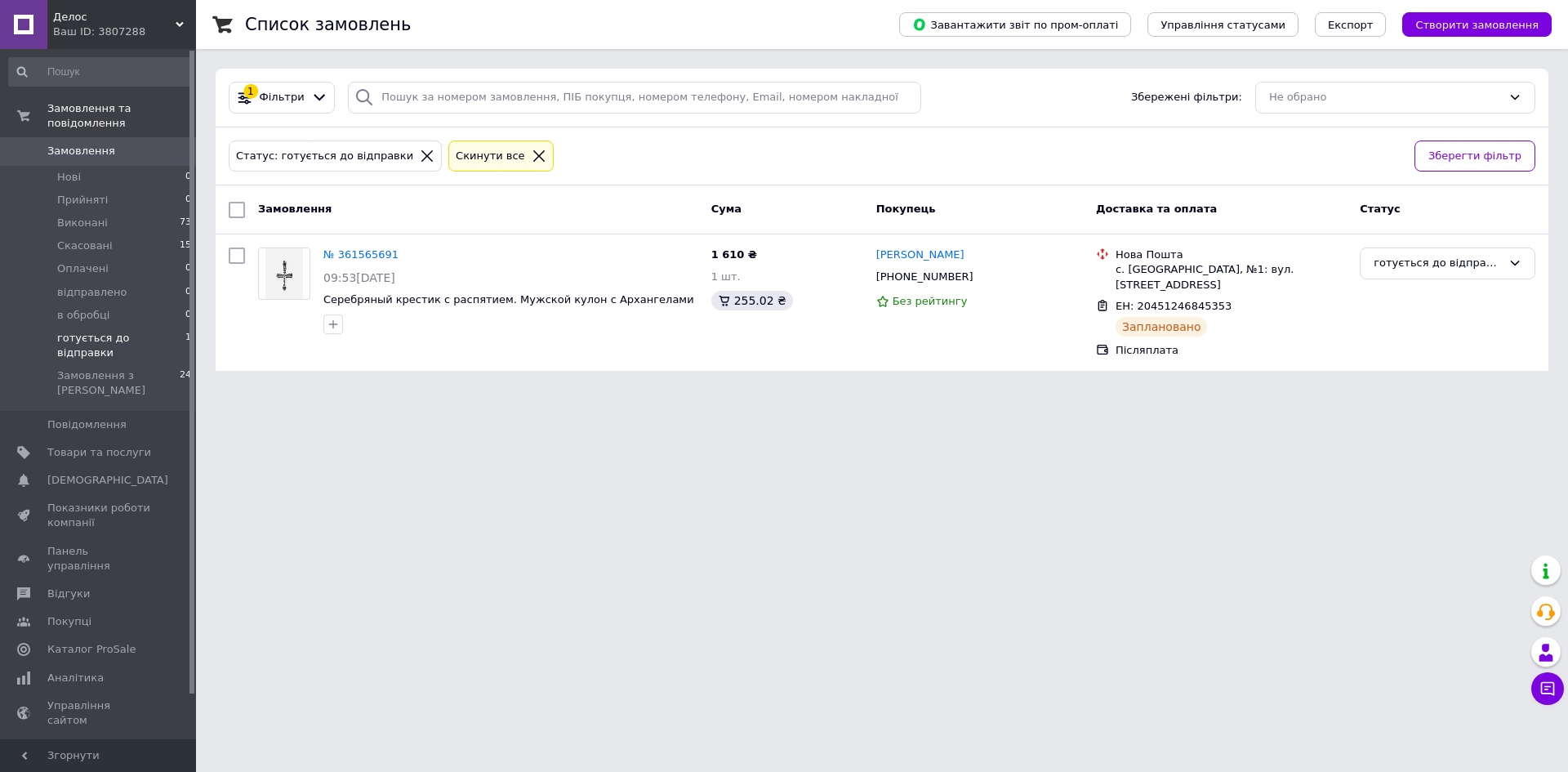
click at [157, 330] on span "готується до відправки" at bounding box center [122, 345] width 128 height 29
click at [81, 586] on span "Відгуки" at bounding box center [68, 593] width 43 height 15
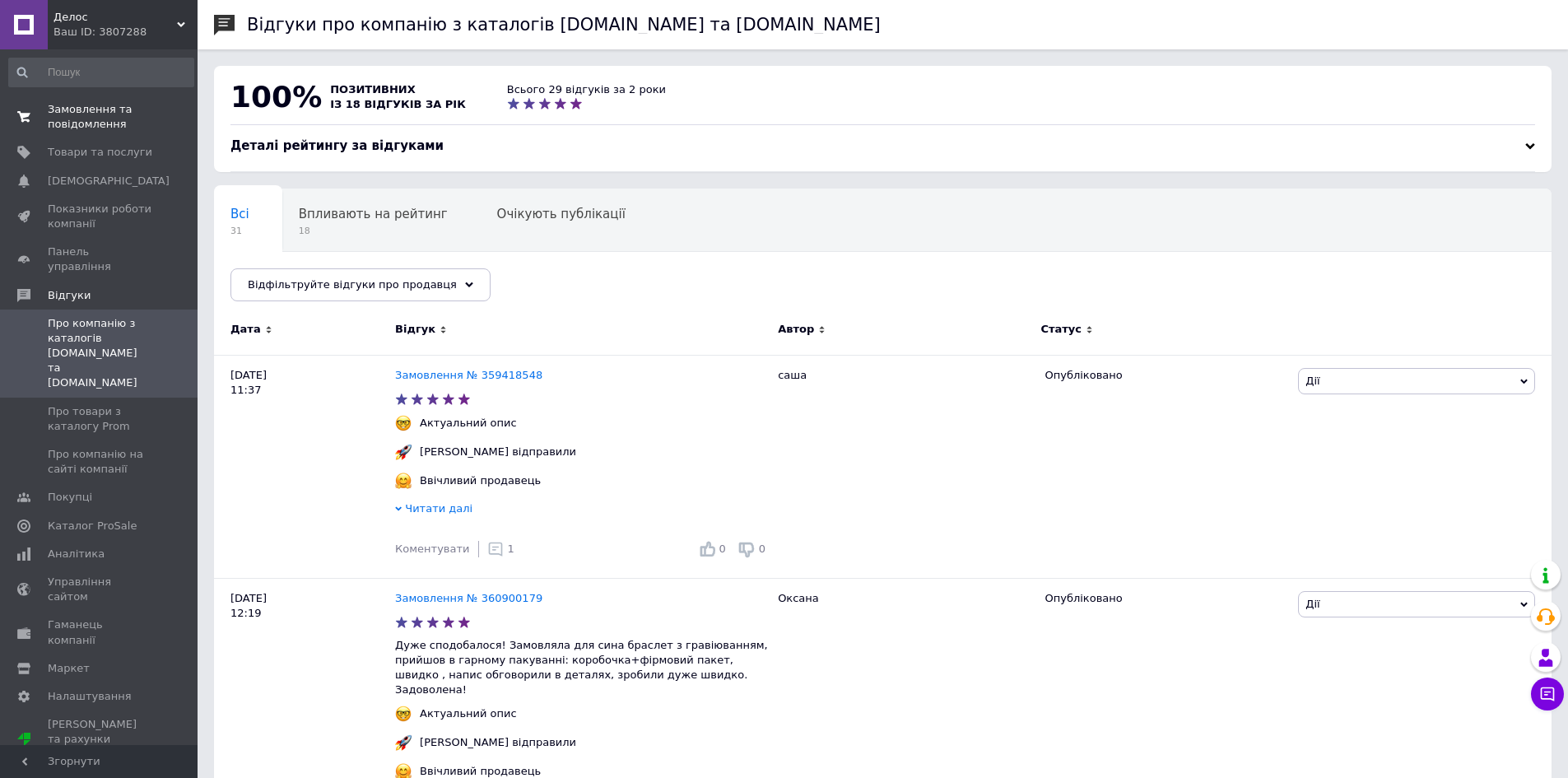
click at [110, 99] on link "Замовлення та повідомлення 0 0" at bounding box center [101, 117] width 203 height 43
